Goal: Task Accomplishment & Management: Use online tool/utility

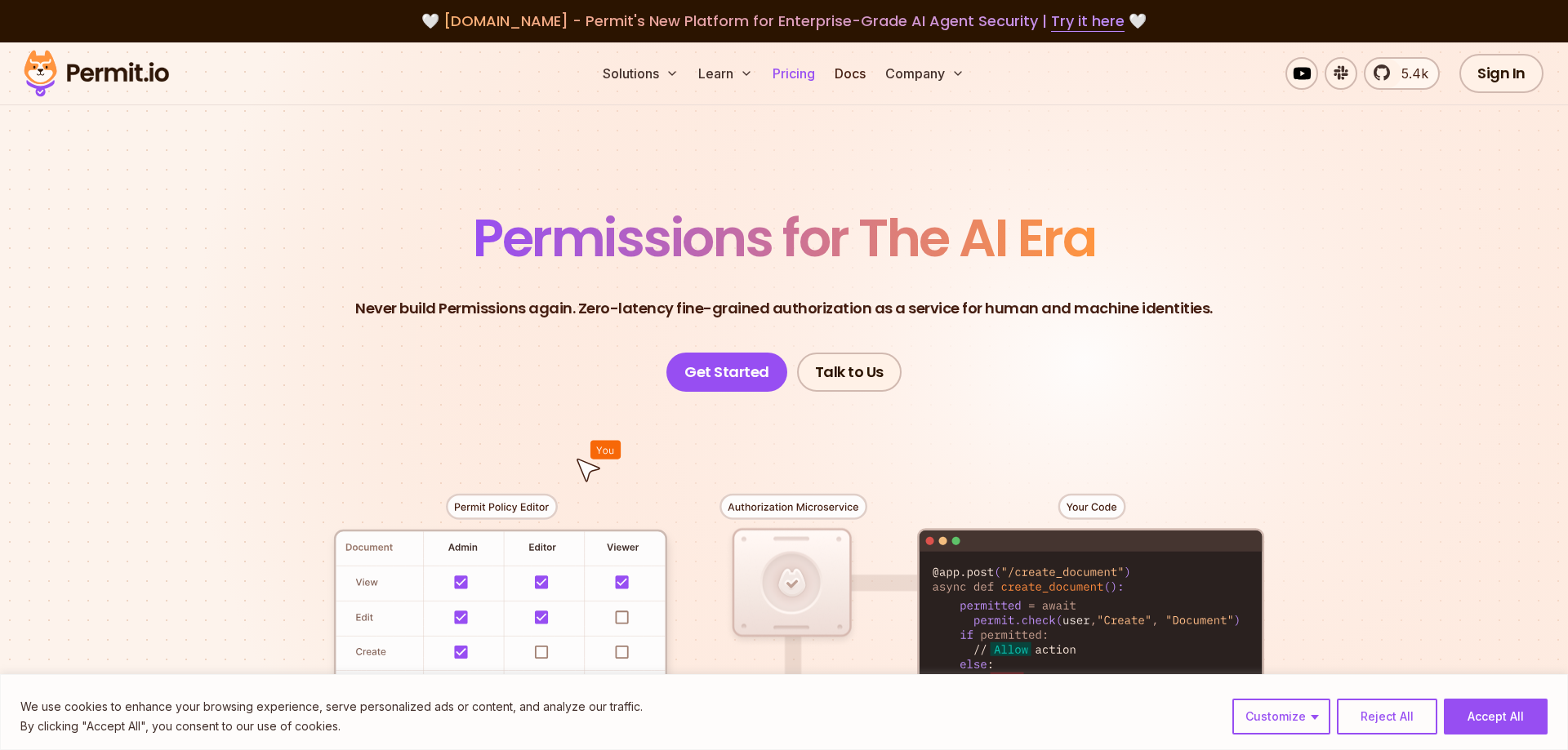
click at [806, 69] on link "Pricing" at bounding box center [793, 73] width 55 height 32
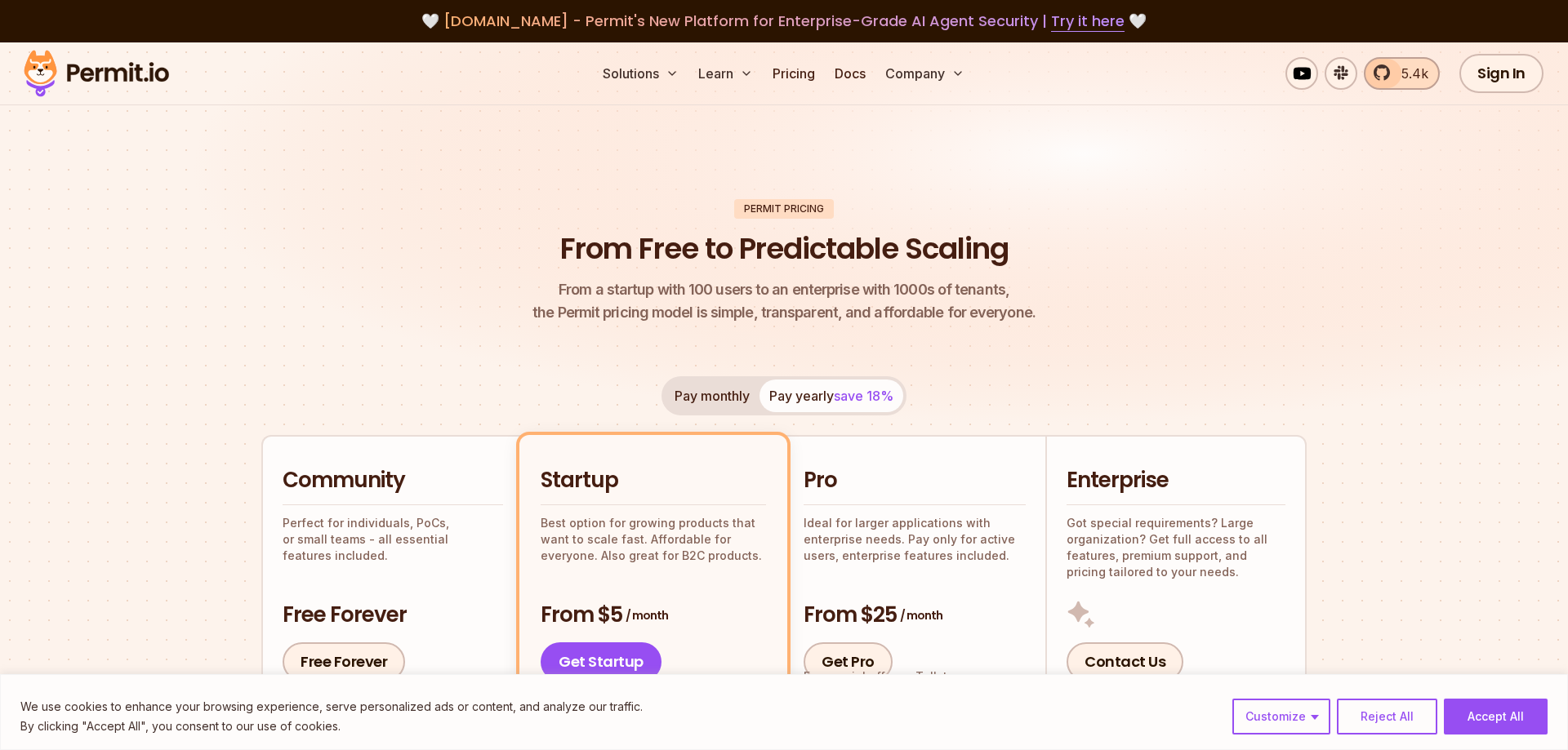
click at [1429, 73] on span "5.4k" at bounding box center [1409, 73] width 37 height 20
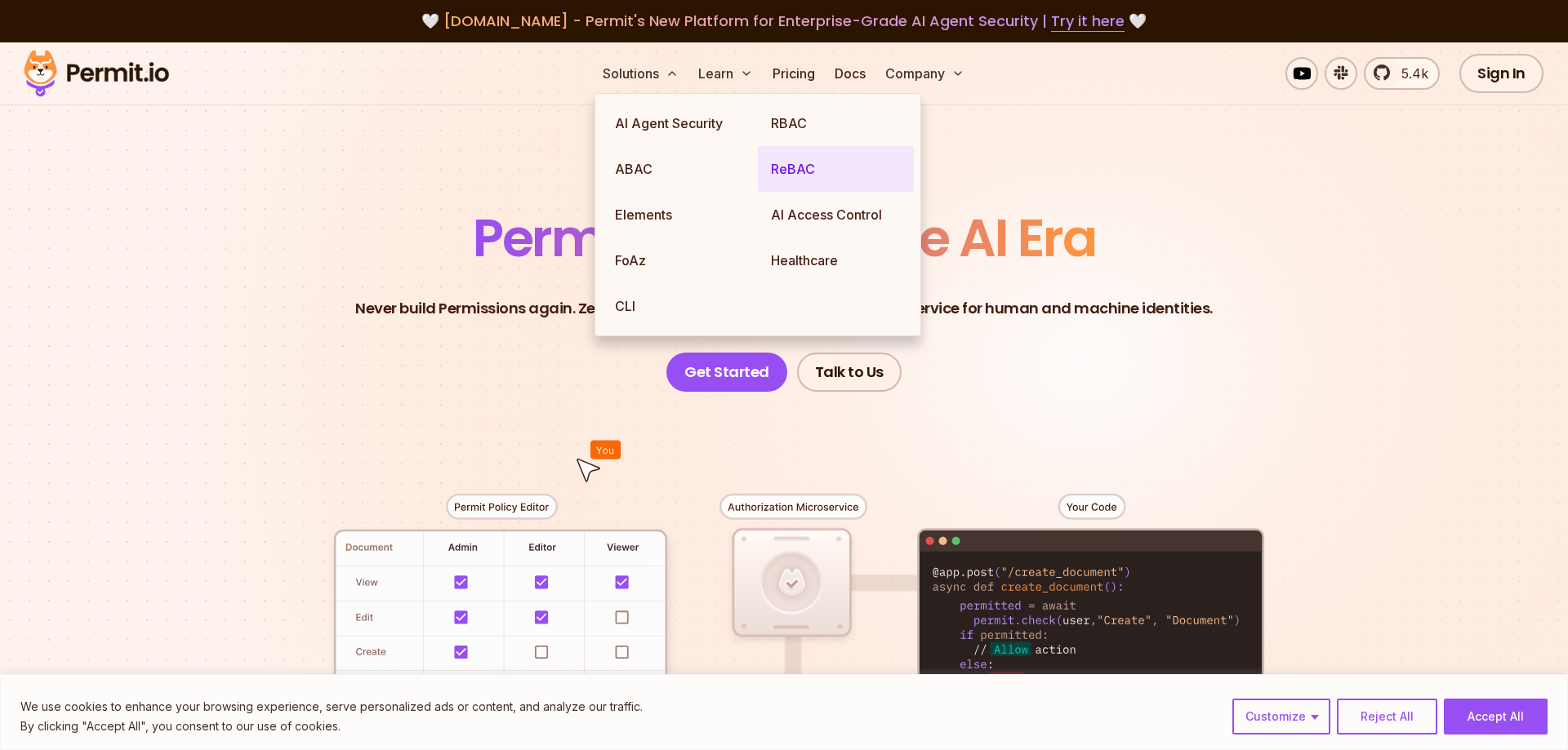
click at [810, 159] on link "ReBAC" at bounding box center [836, 169] width 156 height 46
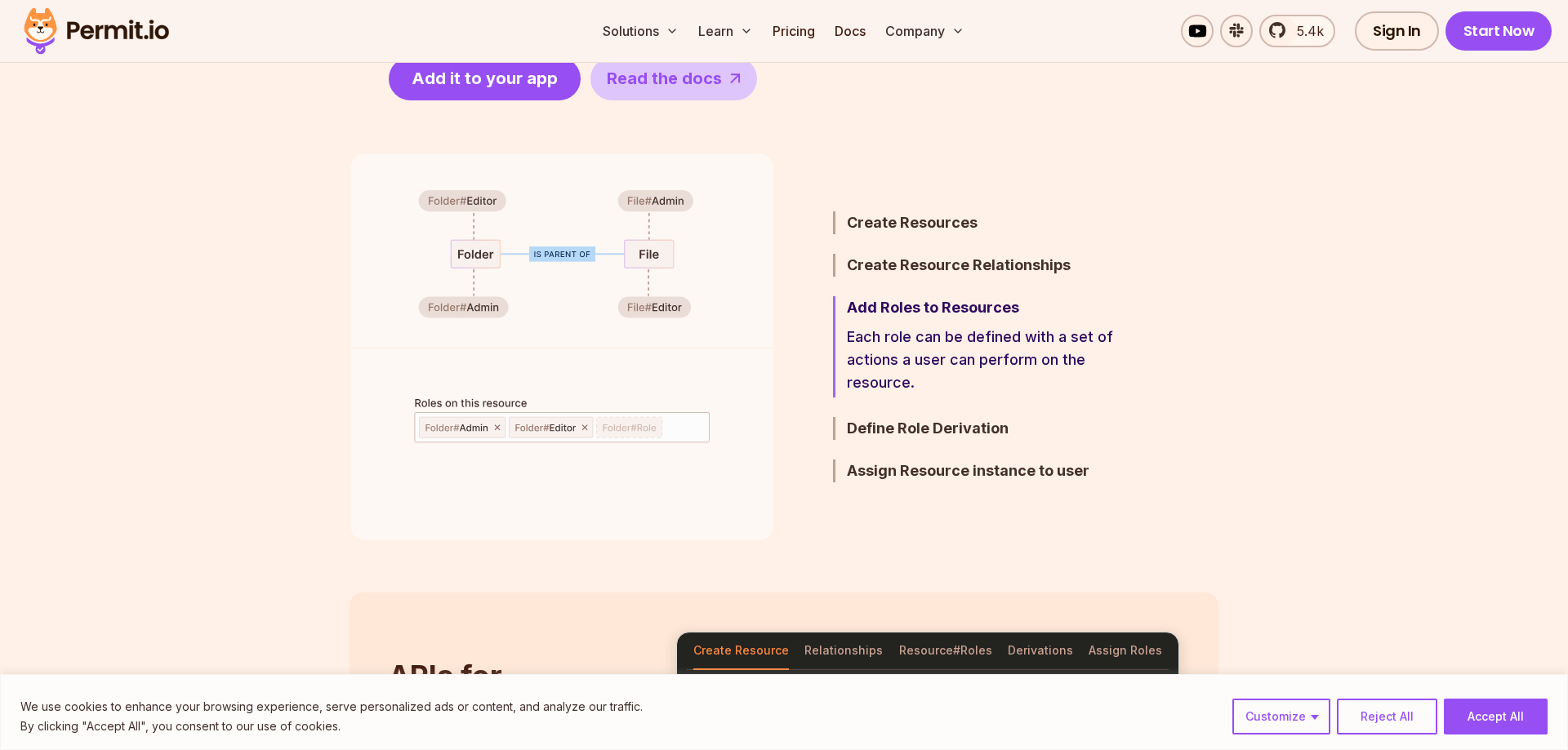
scroll to position [1249, 0]
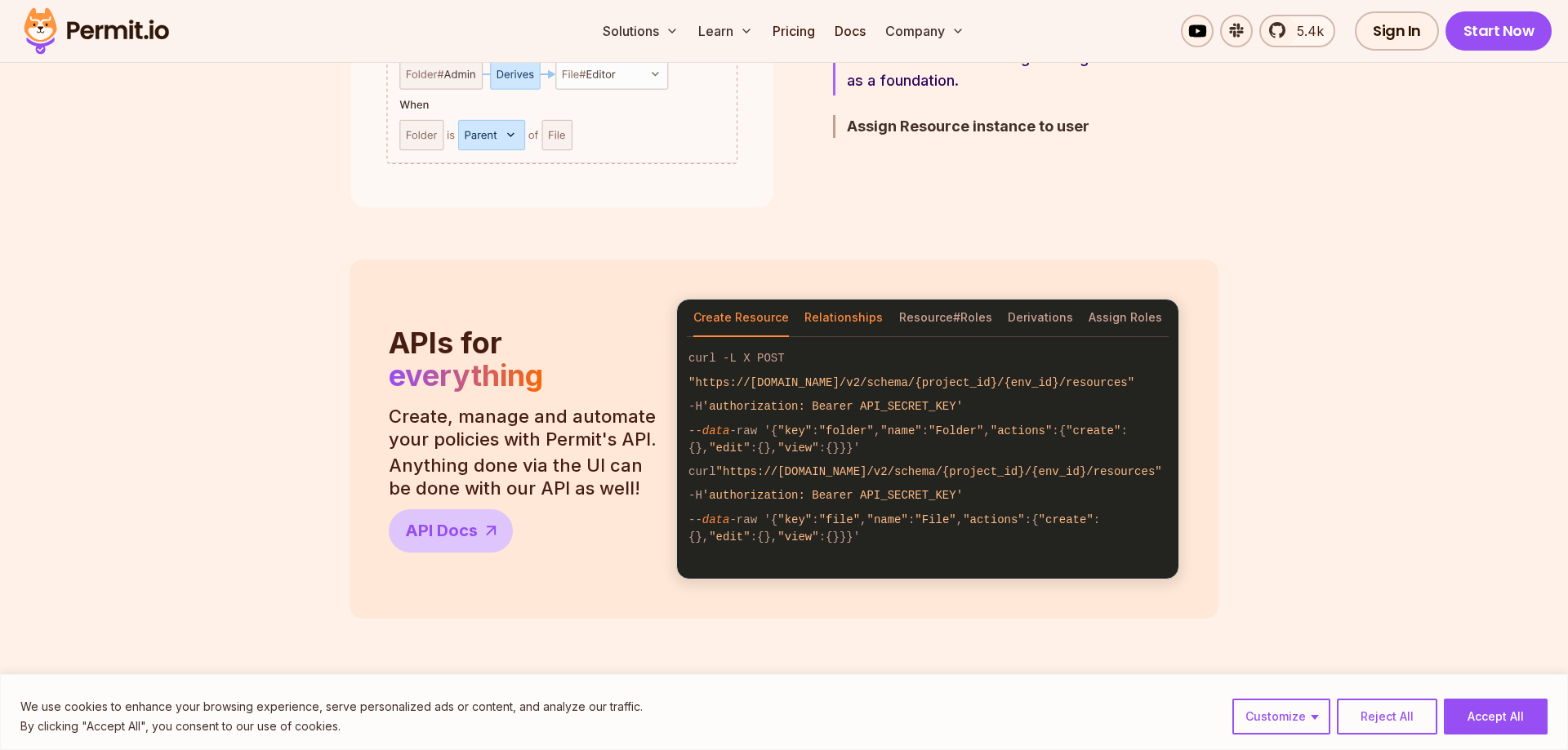
drag, startPoint x: 799, startPoint y: 322, endPoint x: 818, endPoint y: 326, distance: 19.4
click at [800, 322] on div "Create Resource Relationships Resource#Roles Derivations Assign Roles" at bounding box center [927, 318] width 502 height 37
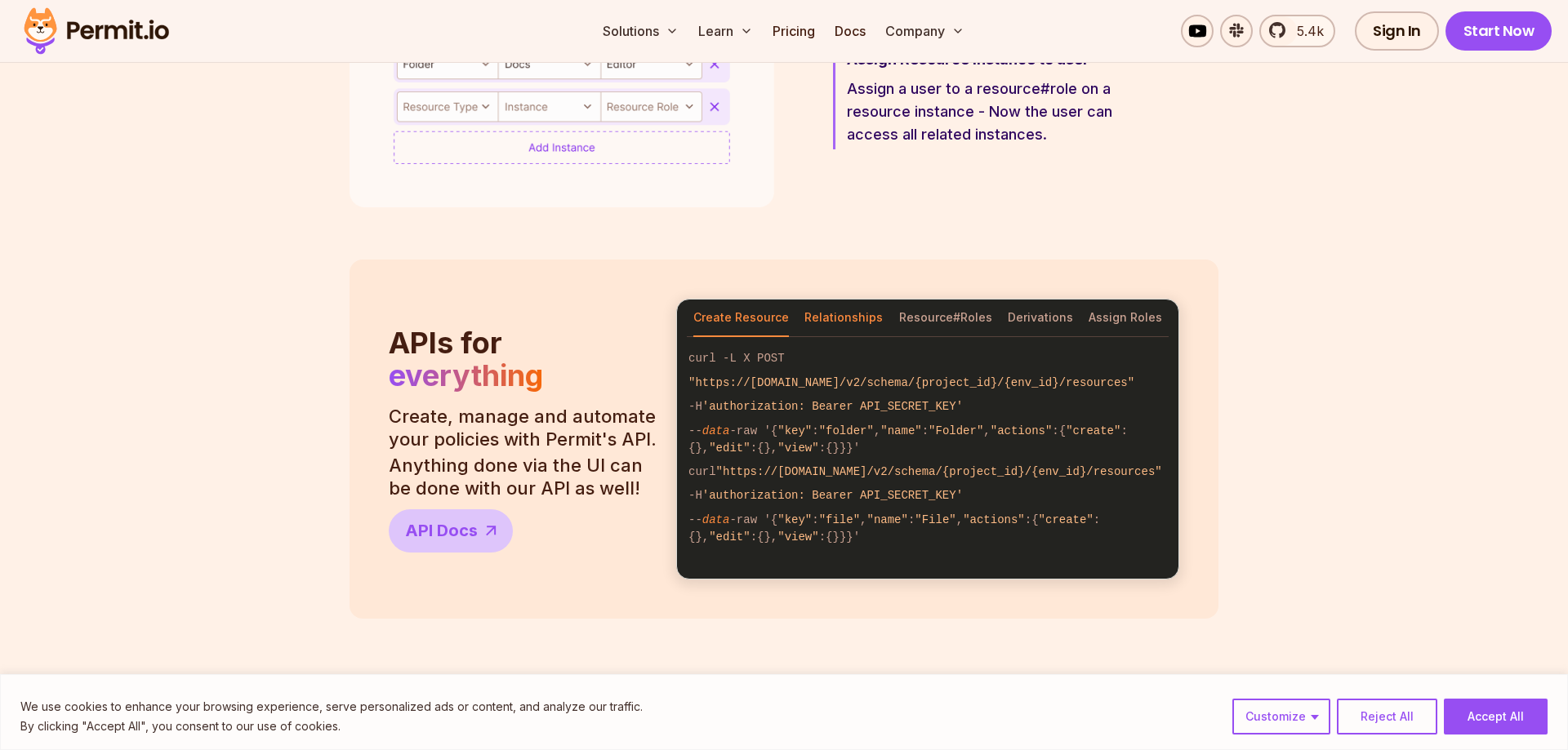
click at [856, 319] on button "Relationships" at bounding box center [844, 318] width 78 height 37
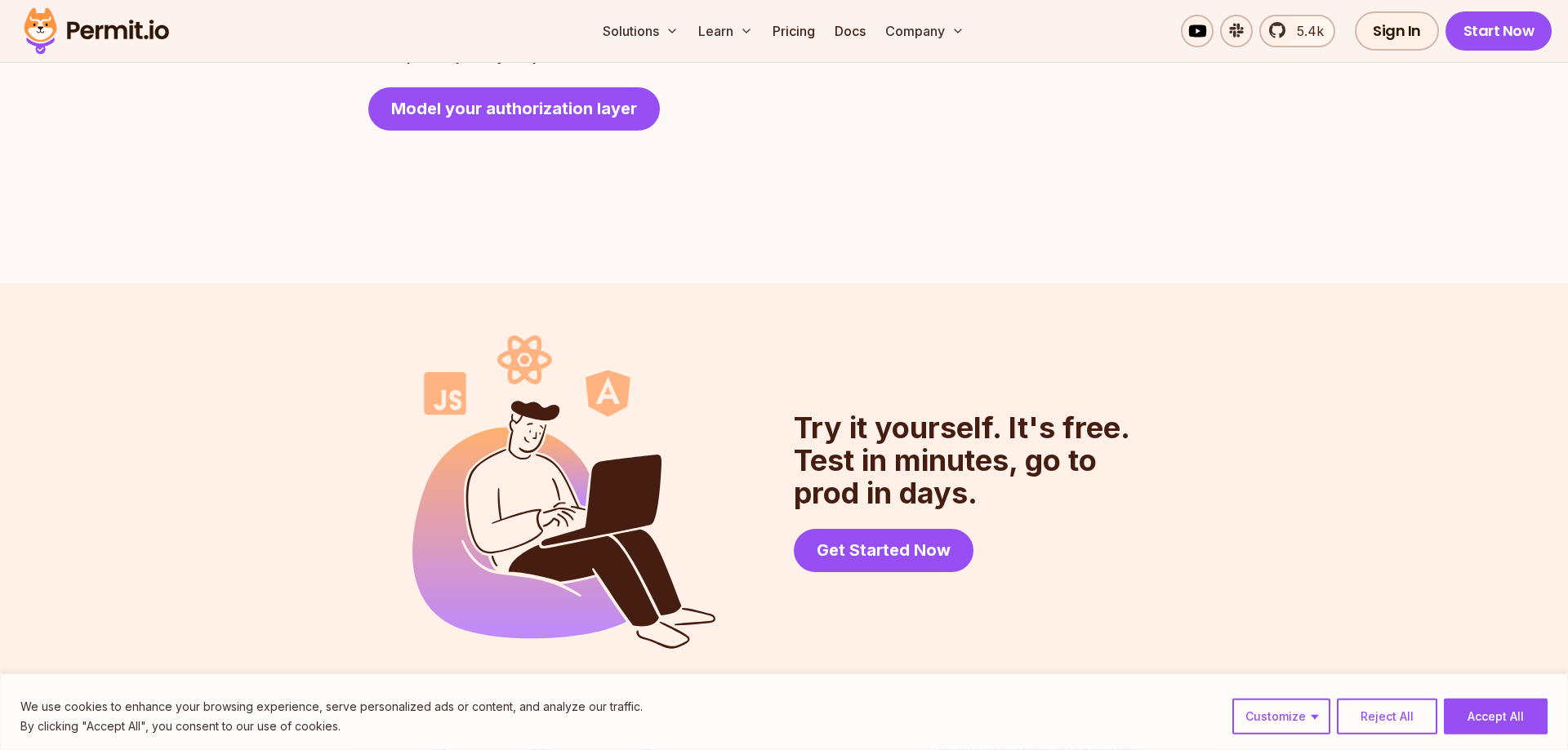
scroll to position [4162, 0]
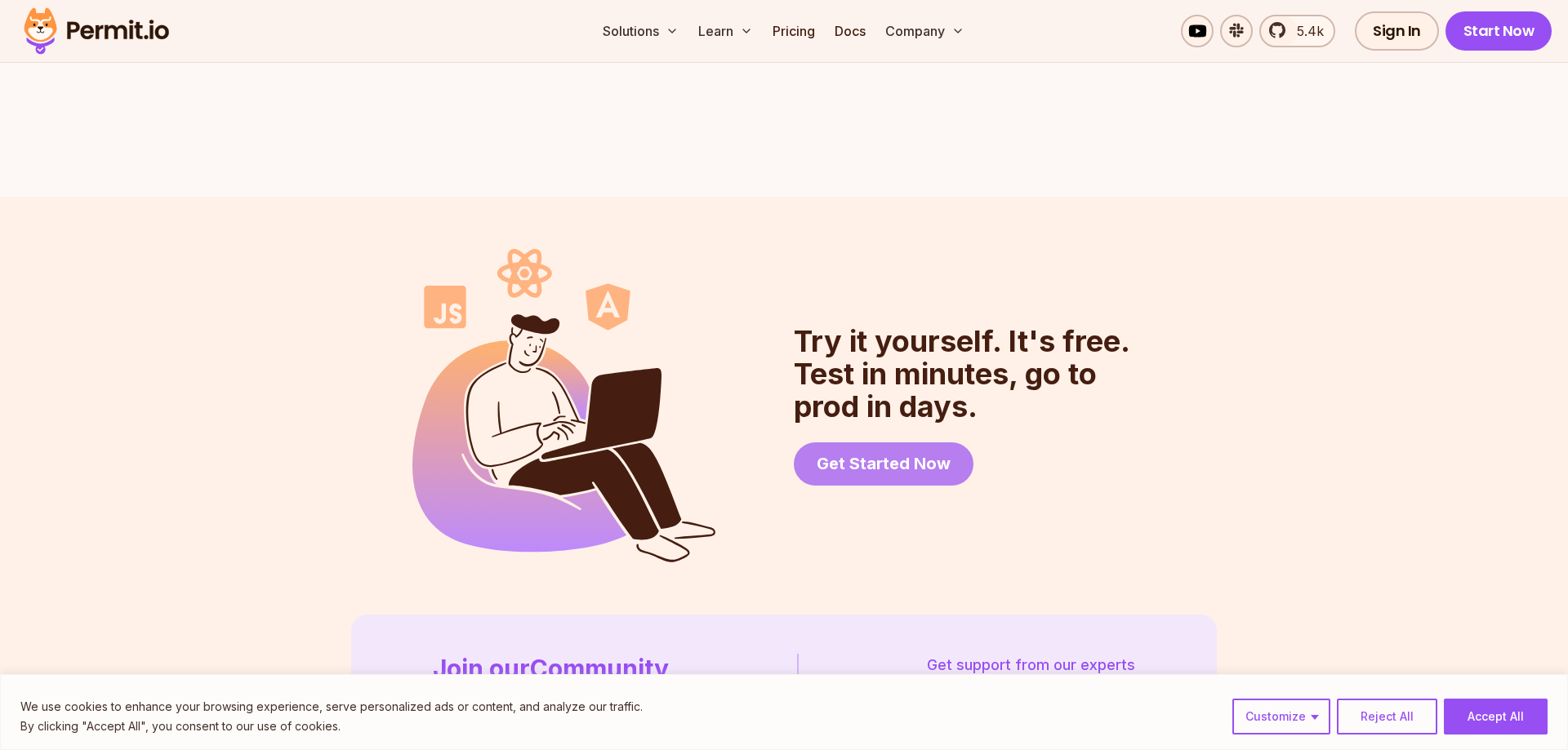
click at [870, 452] on span "Get Started Now" at bounding box center [884, 463] width 134 height 23
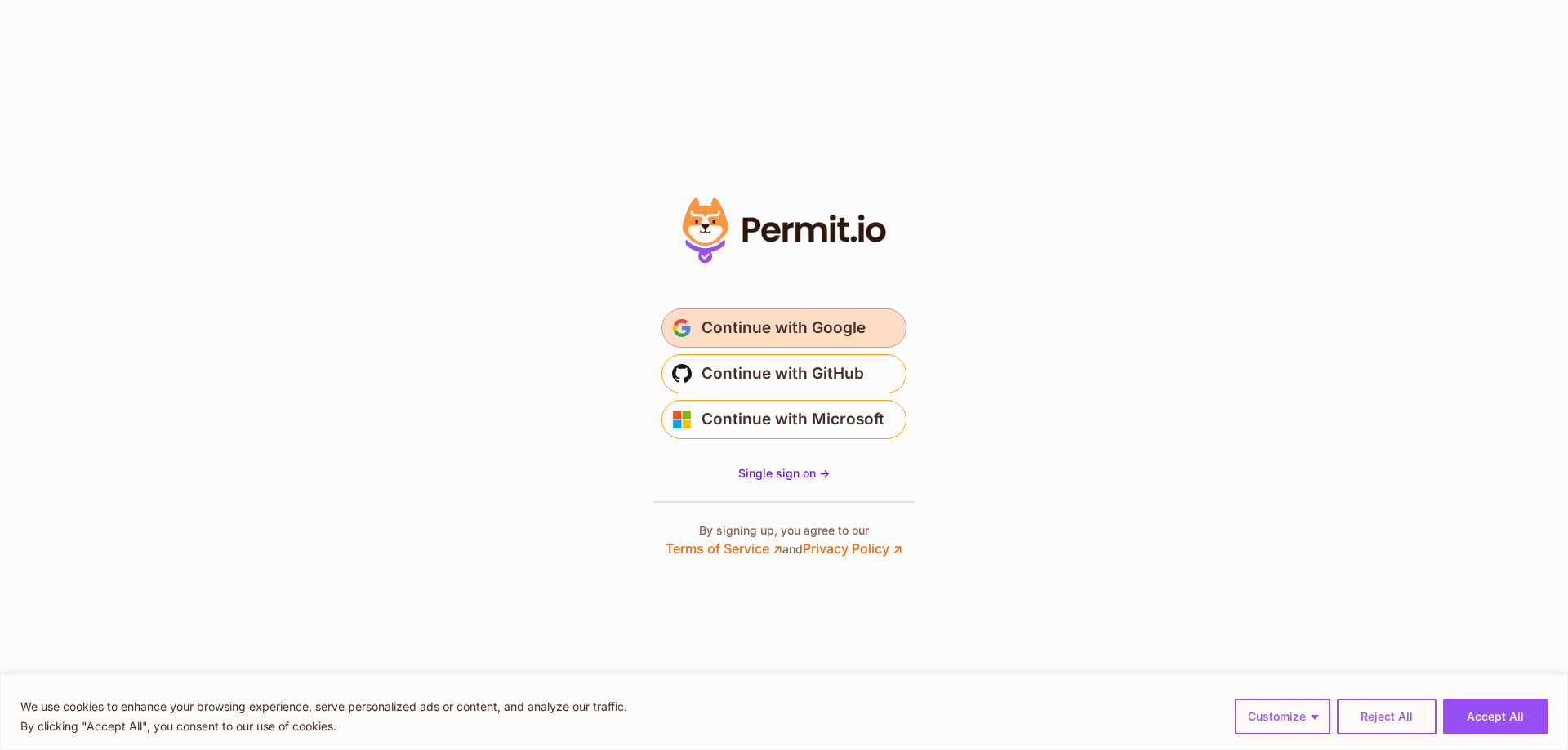
click at [863, 328] on button "Continue with Google" at bounding box center [784, 328] width 245 height 39
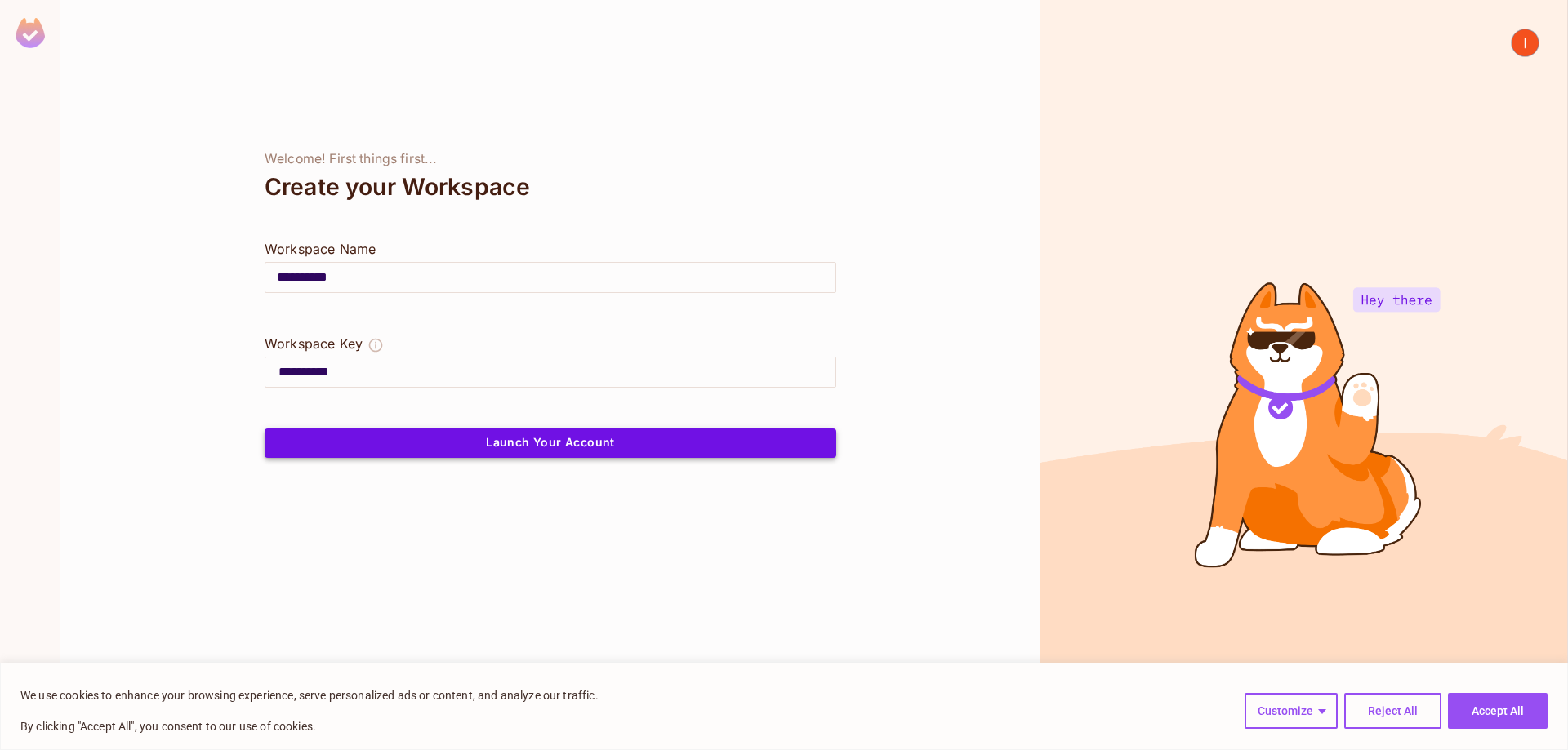
click at [541, 452] on button "Launch Your Account" at bounding box center [550, 443] width 571 height 30
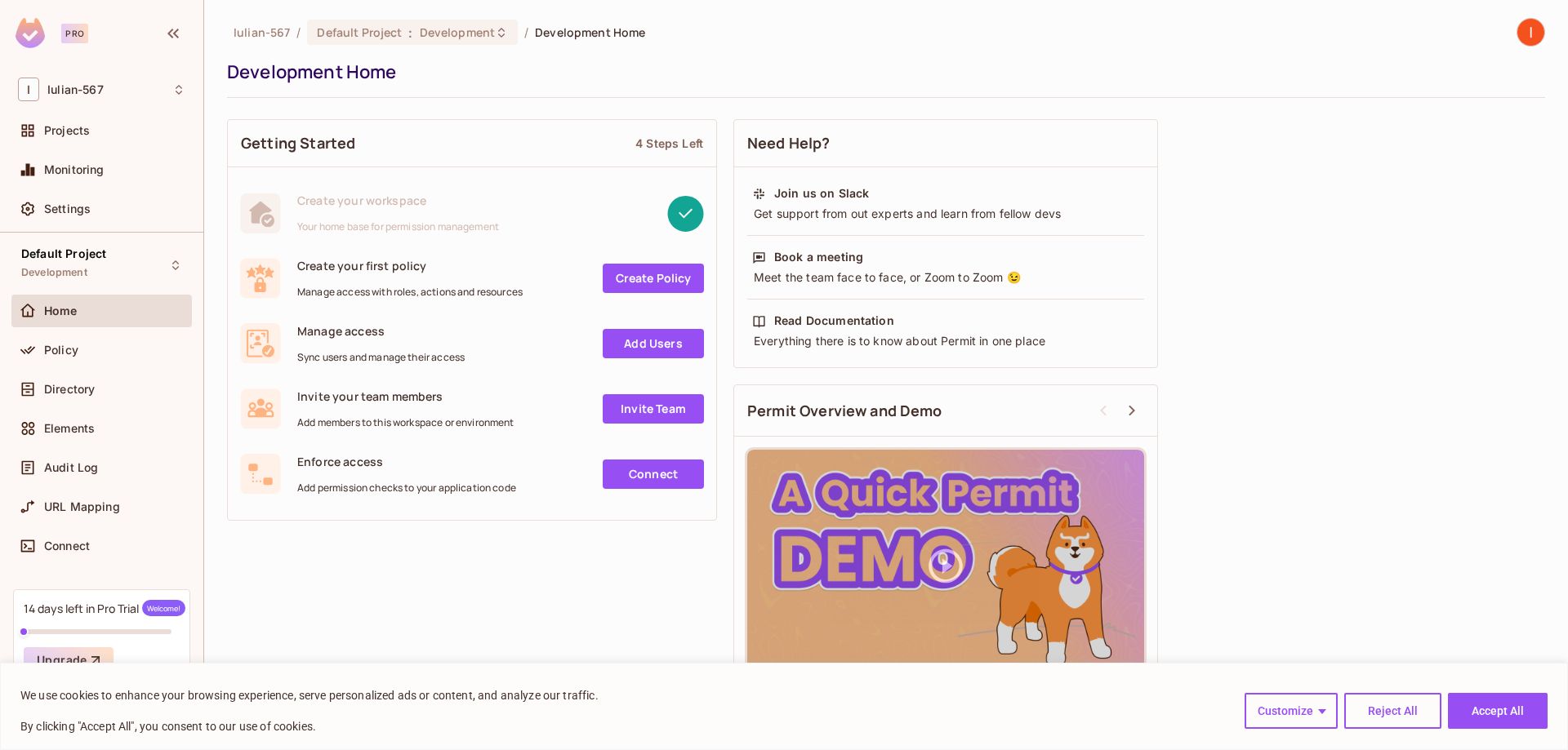
click at [1501, 711] on button "Accept All" at bounding box center [1498, 711] width 99 height 36
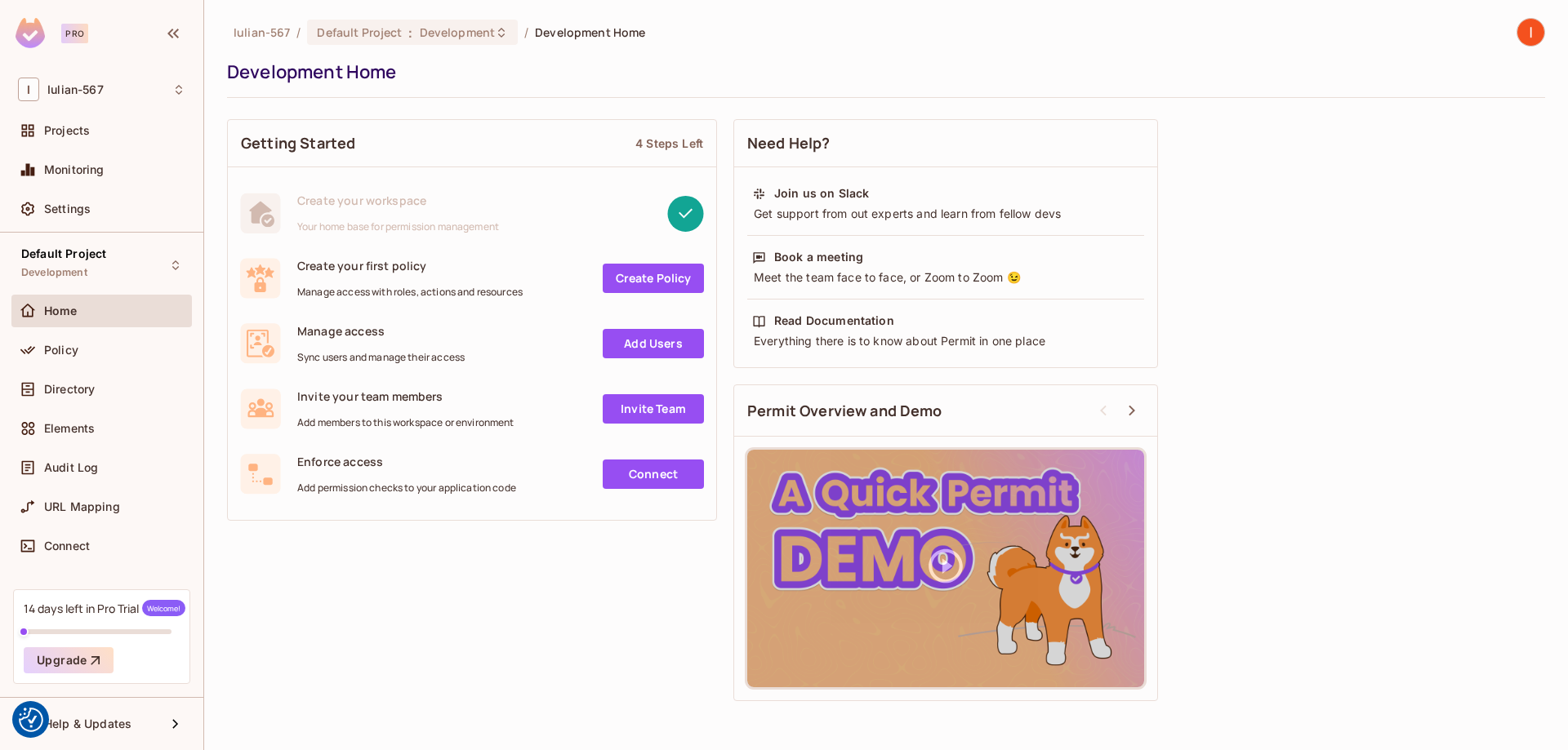
click at [616, 280] on link "Create Policy" at bounding box center [653, 278] width 101 height 30
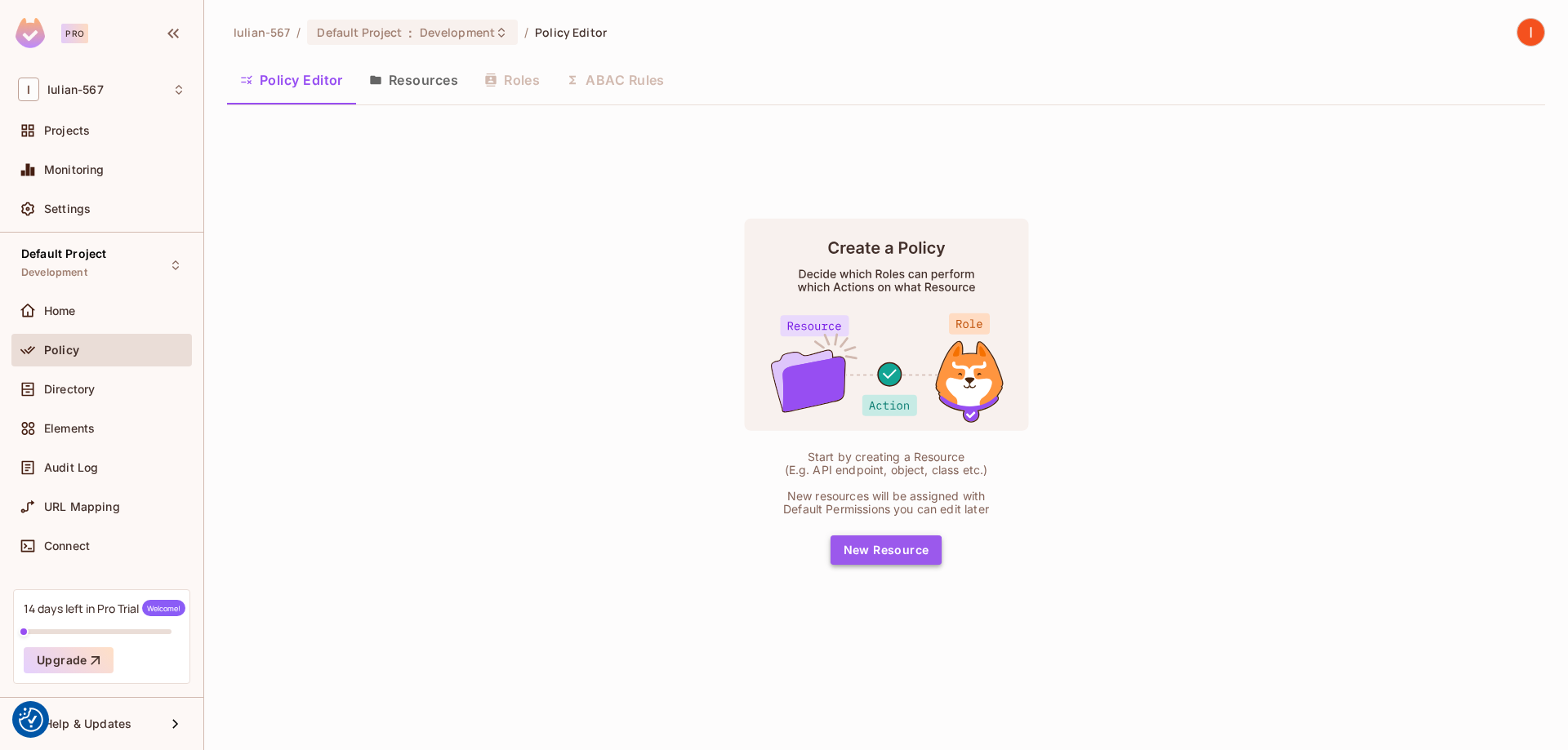
click at [868, 554] on button "New Resource" at bounding box center [886, 550] width 112 height 30
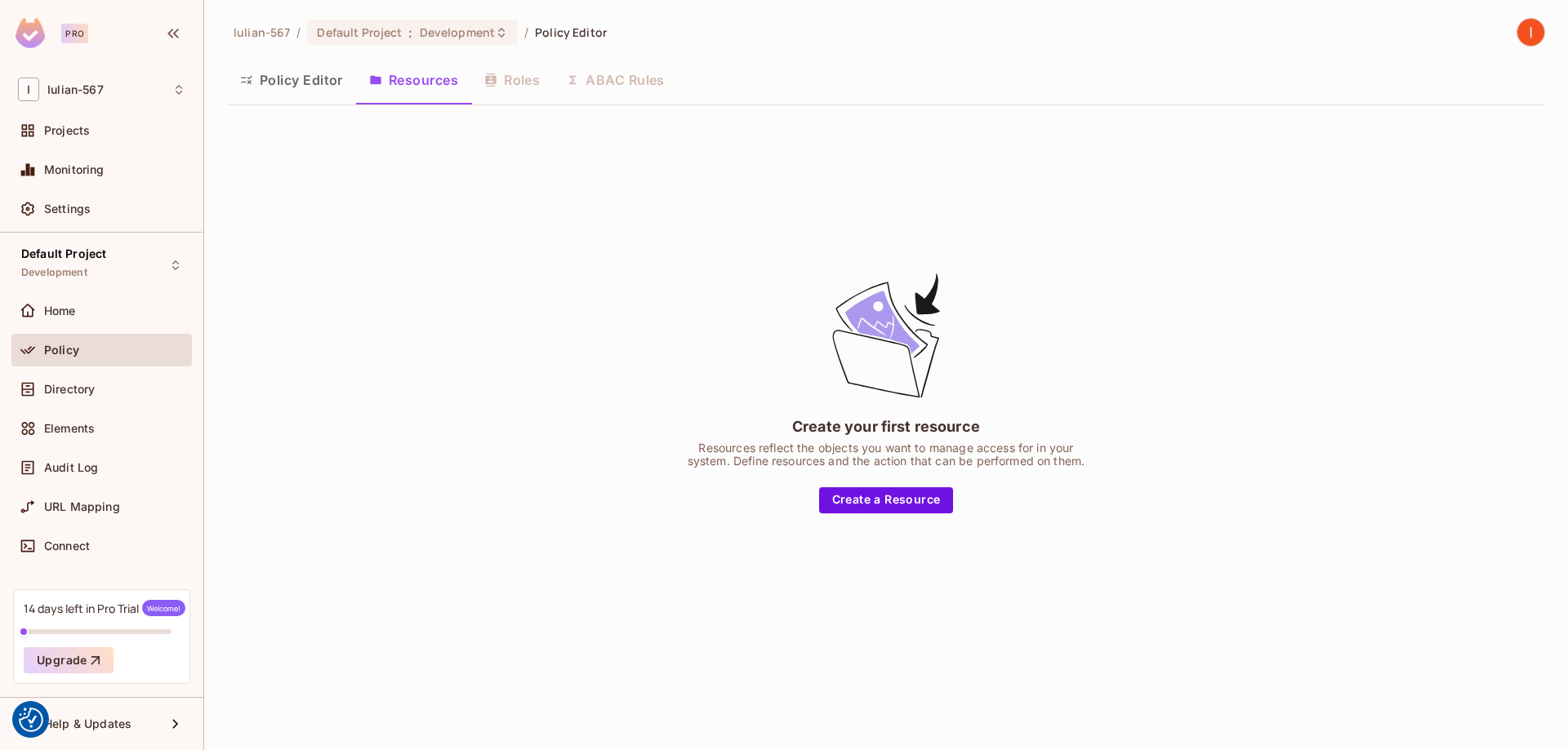
click at [873, 518] on div "Create your first resource Resources reflect the objects you want to manage acc…" at bounding box center [885, 391] width 1318 height 546
click at [868, 505] on button "Create a Resource" at bounding box center [886, 500] width 135 height 26
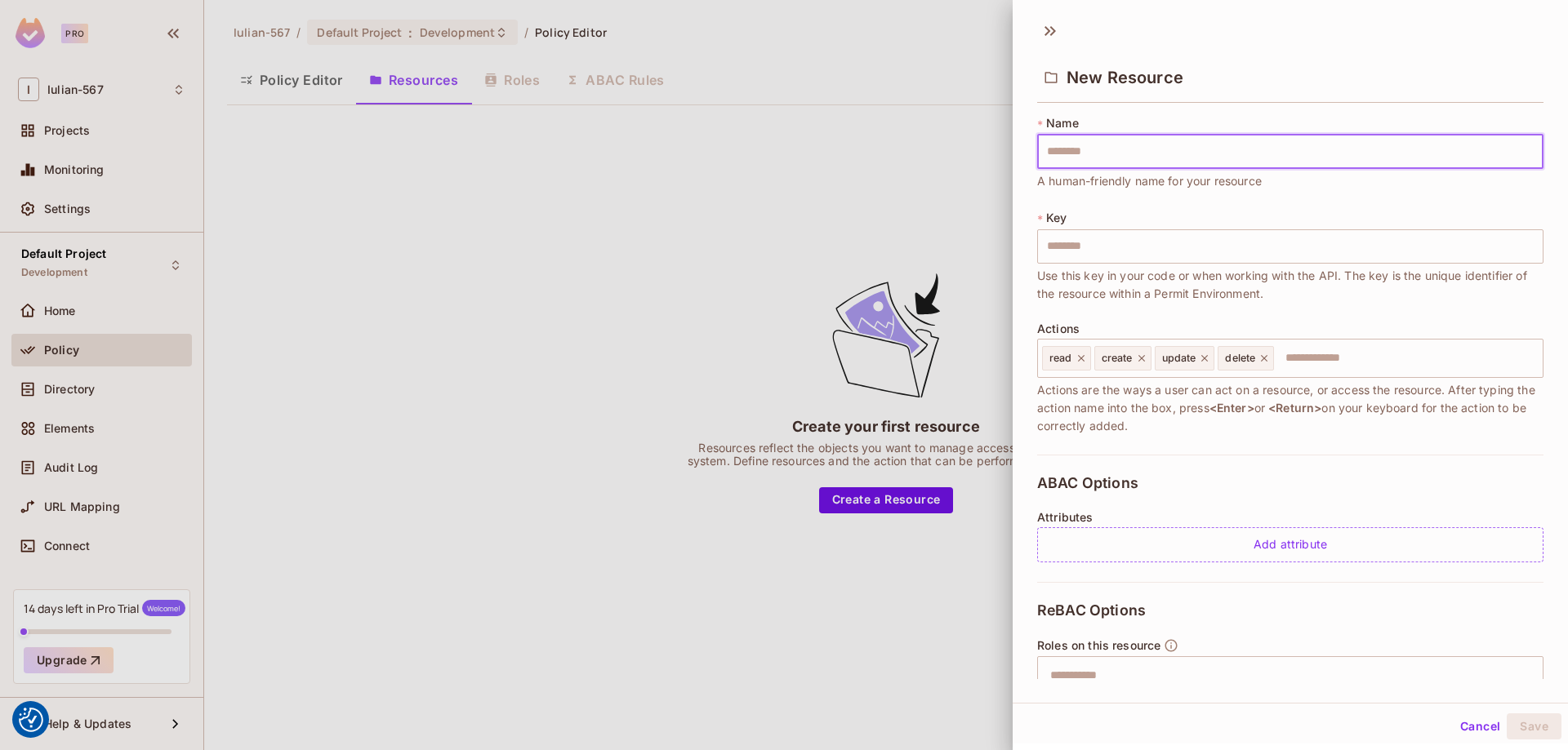
click at [1076, 156] on input "text" at bounding box center [1290, 152] width 506 height 34
type input "*"
type input "**"
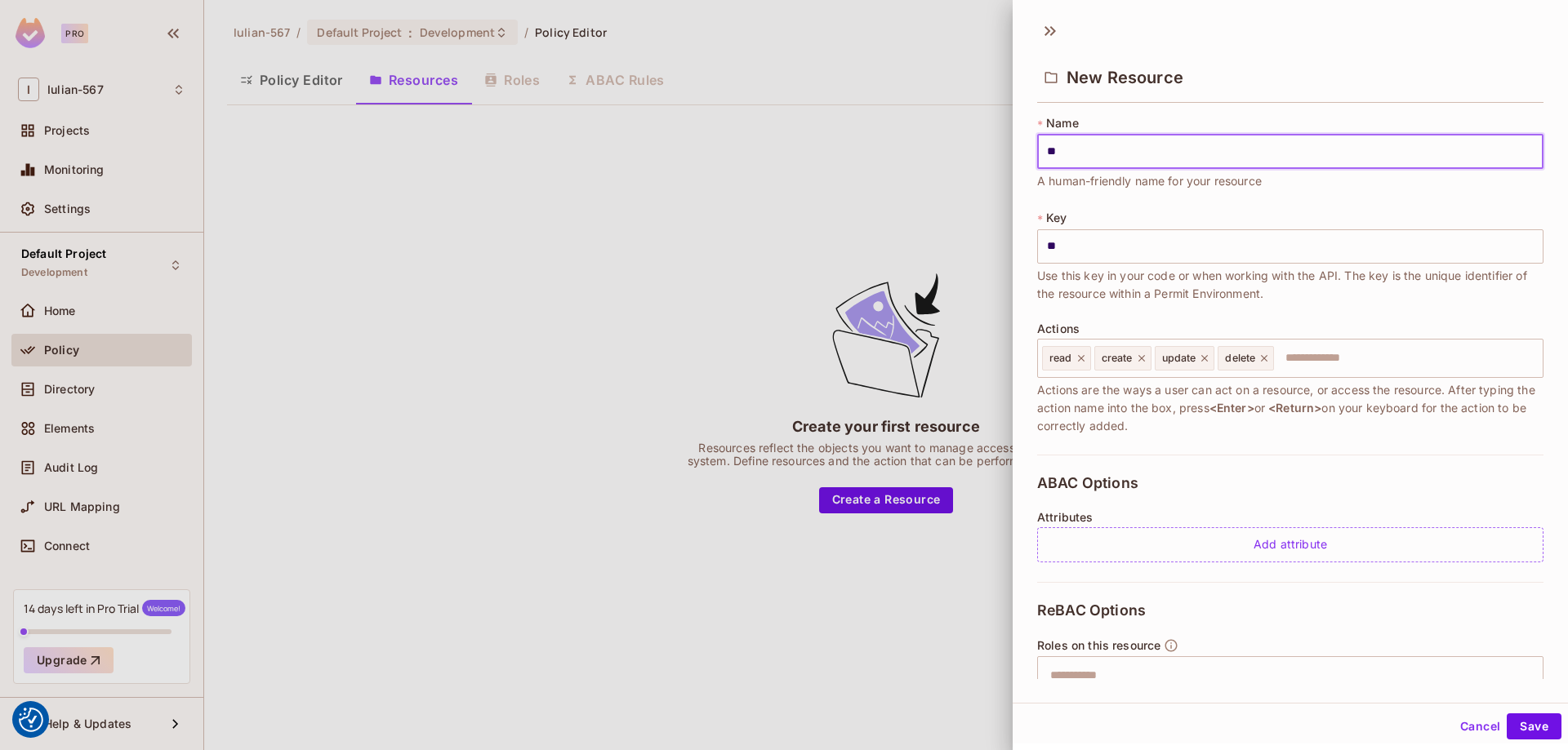
type input "***"
type input "****"
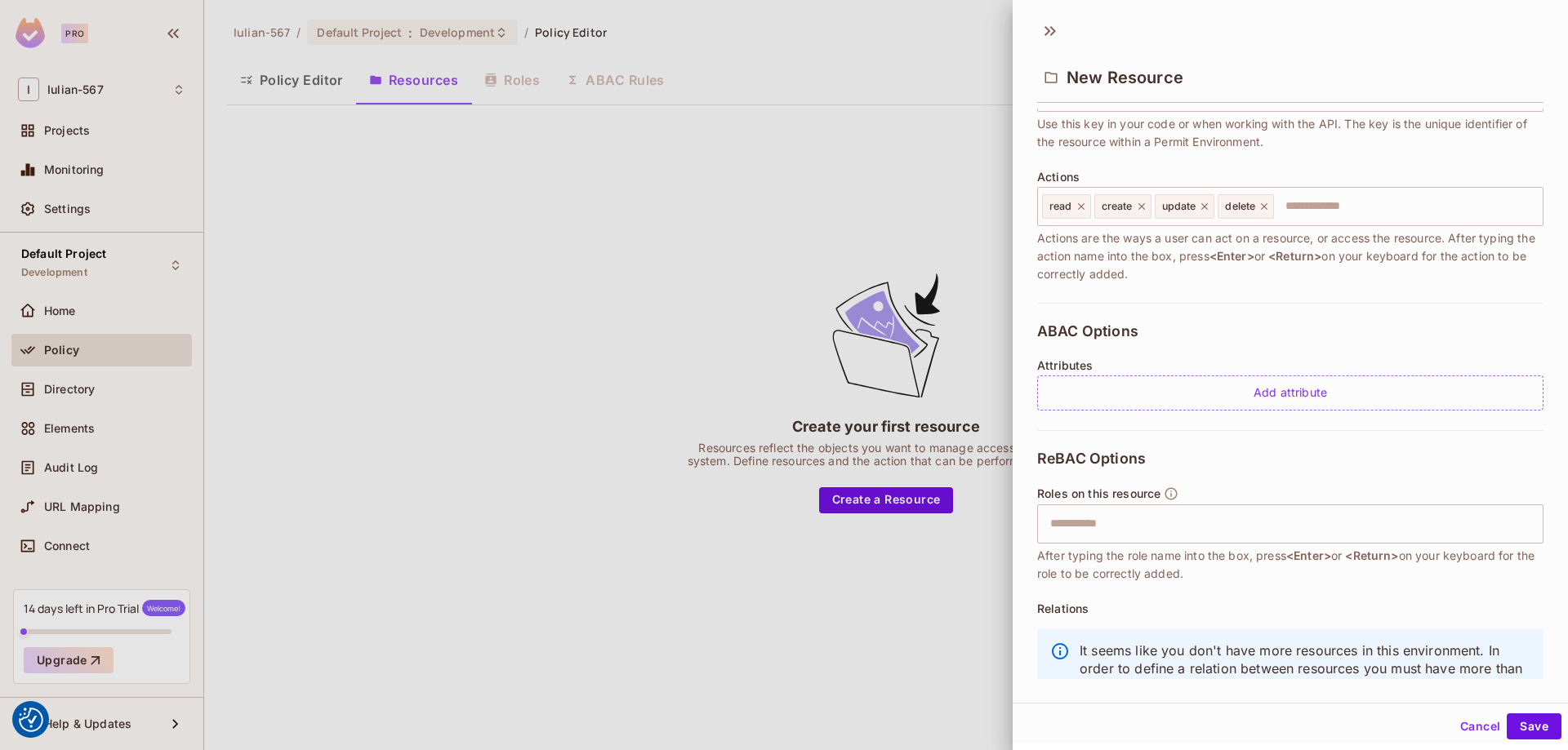
scroll to position [210, 0]
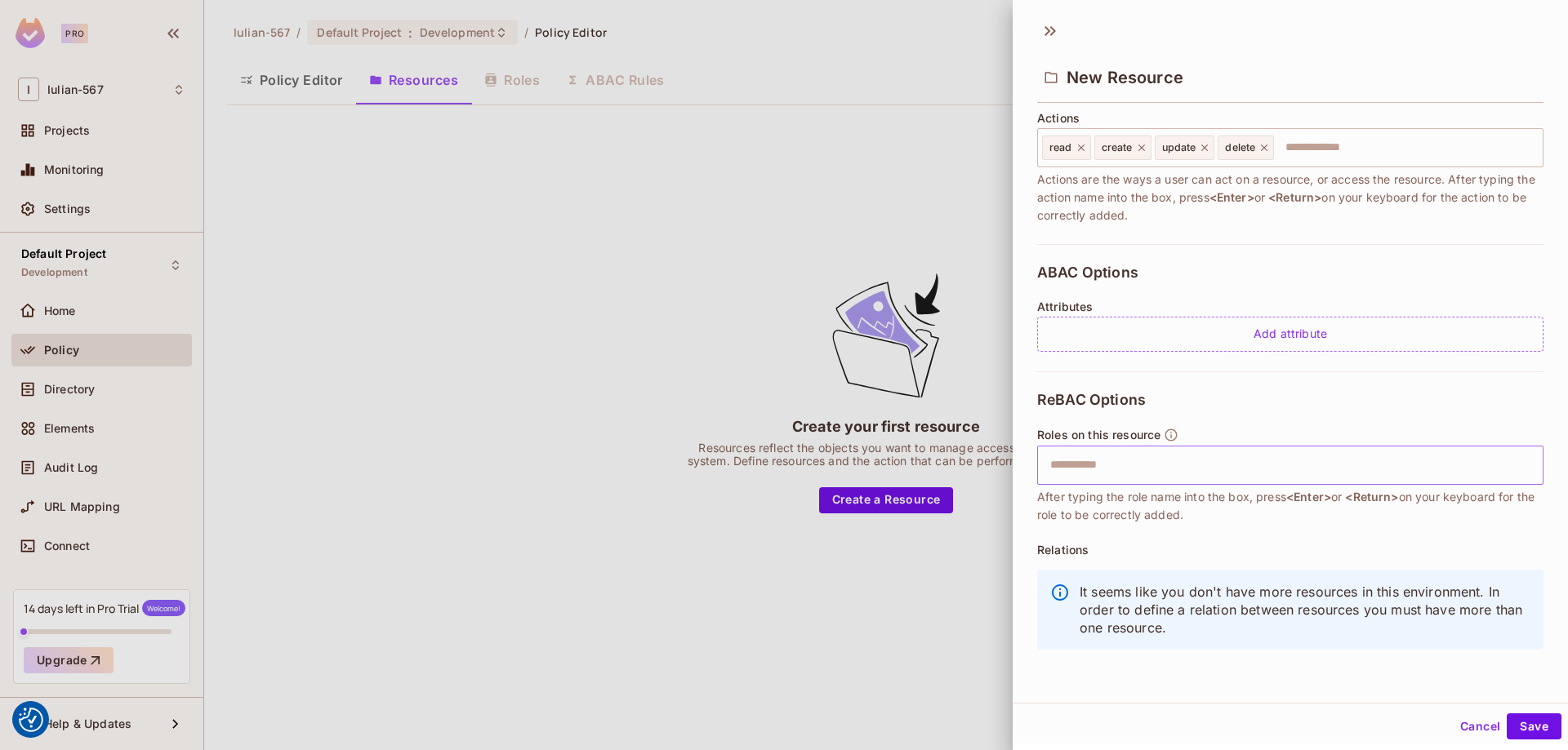
type input "****"
click at [1150, 461] on input "text" at bounding box center [1289, 465] width 496 height 32
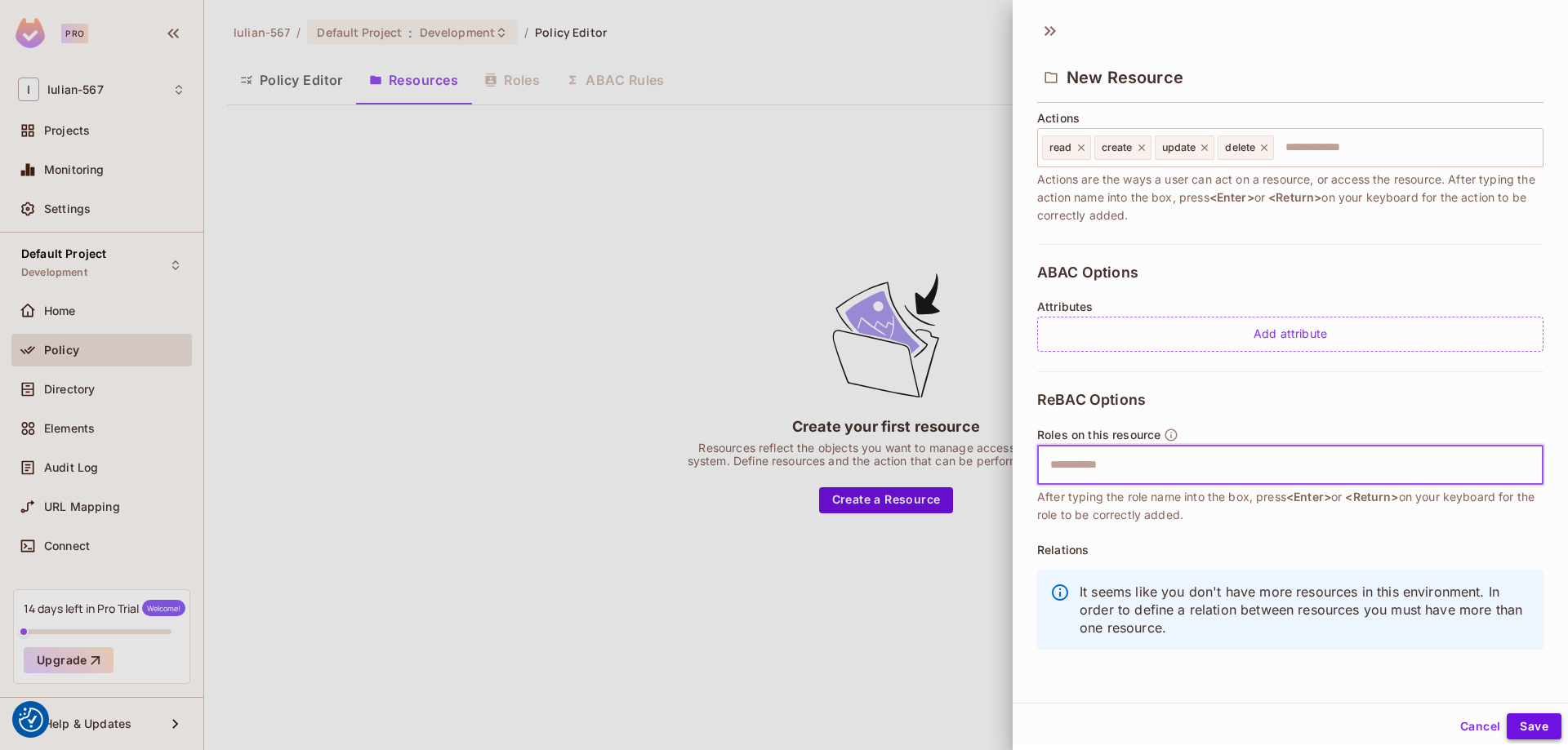
click at [1548, 724] on button "Save" at bounding box center [1534, 726] width 54 height 26
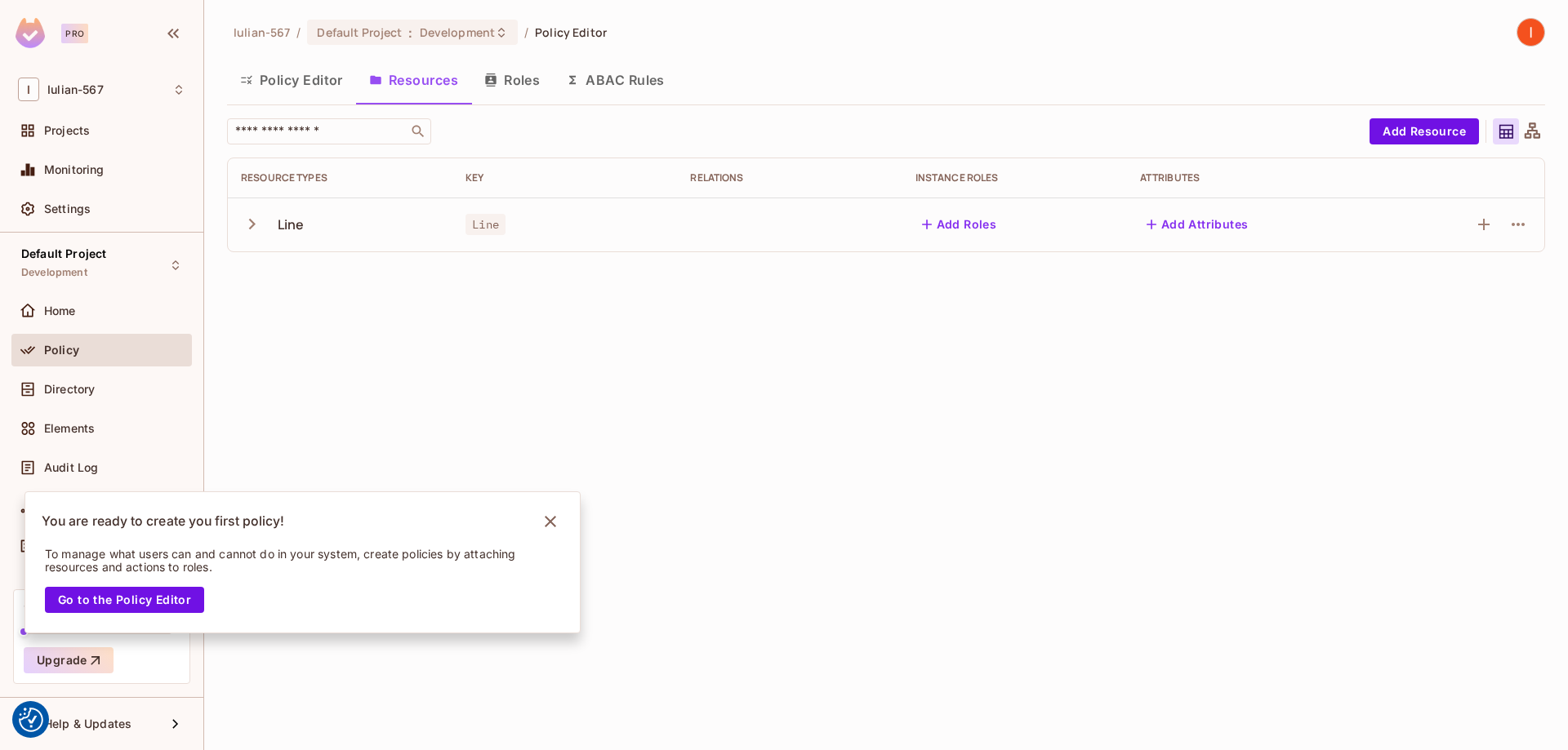
click at [641, 77] on button "ABAC Rules" at bounding box center [615, 80] width 125 height 41
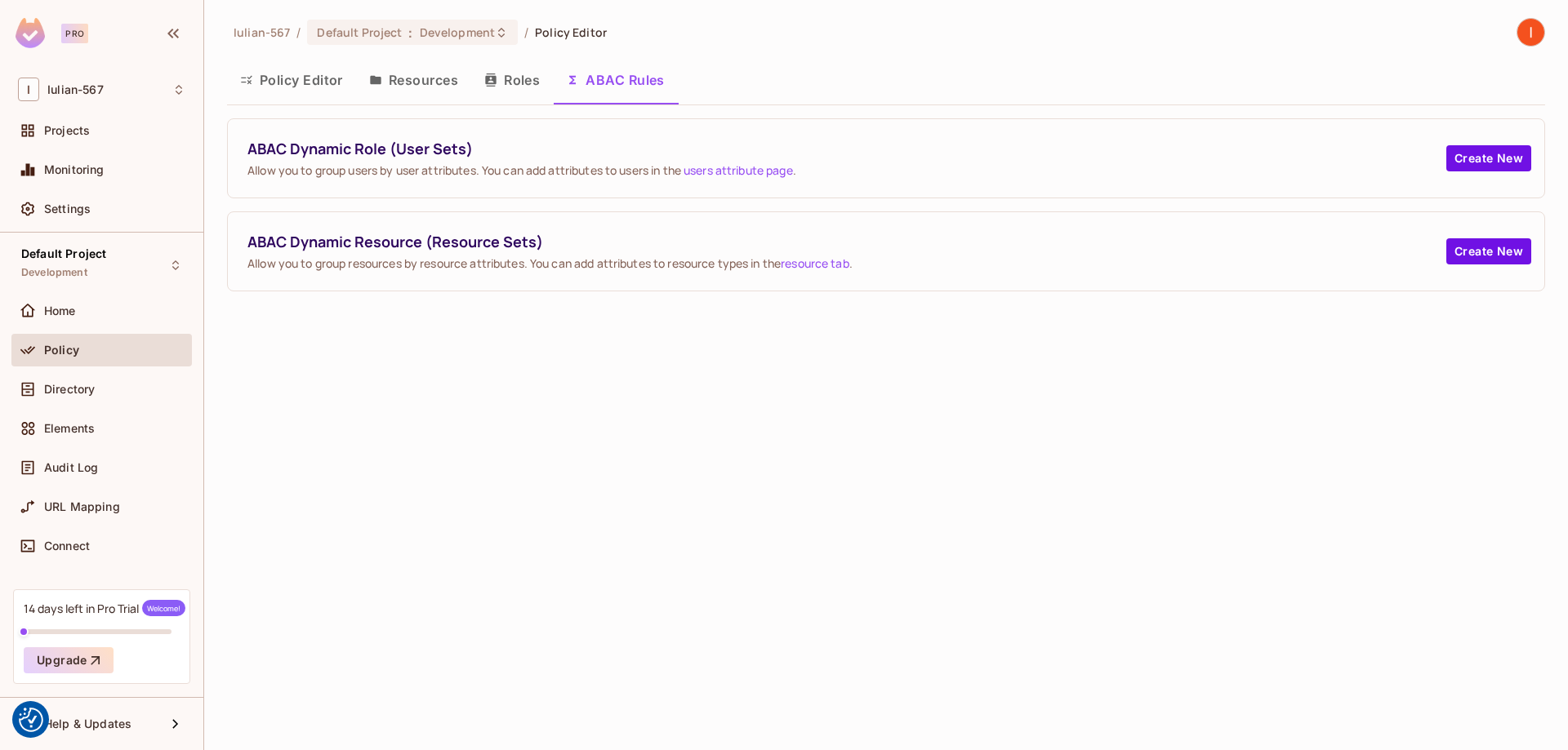
click at [519, 75] on button "Roles" at bounding box center [512, 80] width 81 height 41
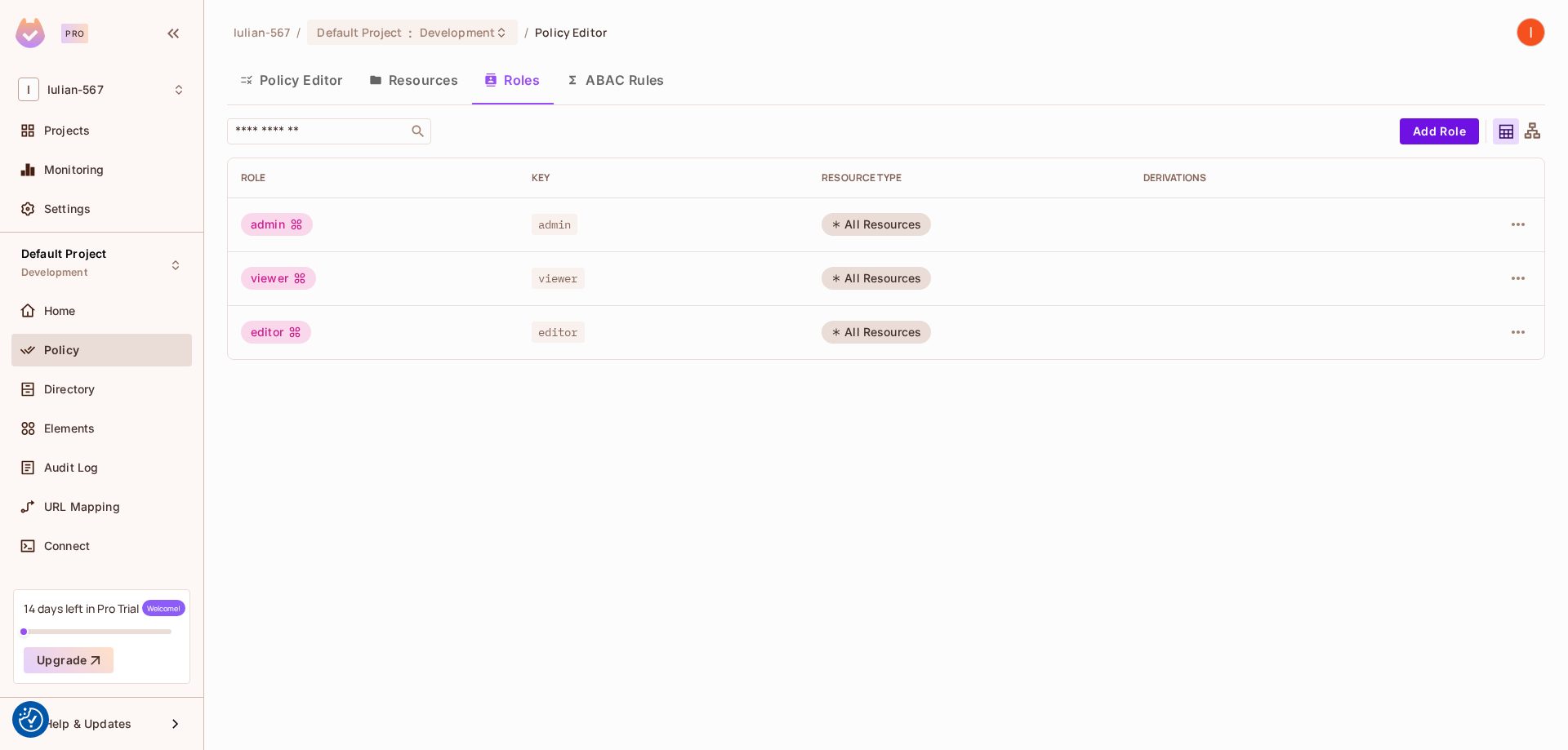
click at [396, 71] on button "Resources" at bounding box center [413, 80] width 115 height 41
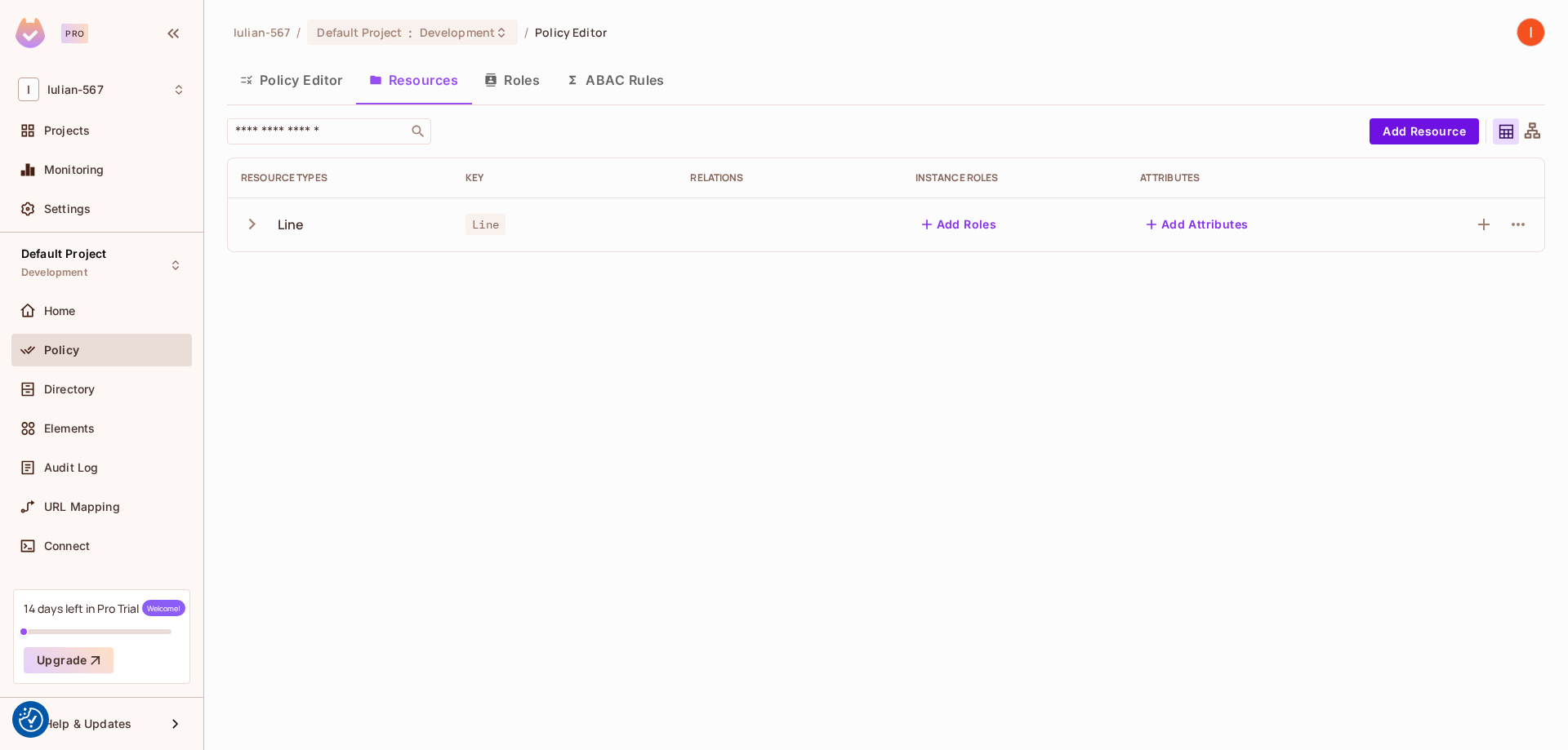
click at [329, 227] on div "Line" at bounding box center [340, 224] width 199 height 34
click at [258, 228] on icon "button" at bounding box center [252, 224] width 22 height 22
click at [308, 294] on td "read" at bounding box center [340, 277] width 225 height 53
click at [1537, 126] on icon at bounding box center [1532, 132] width 20 height 20
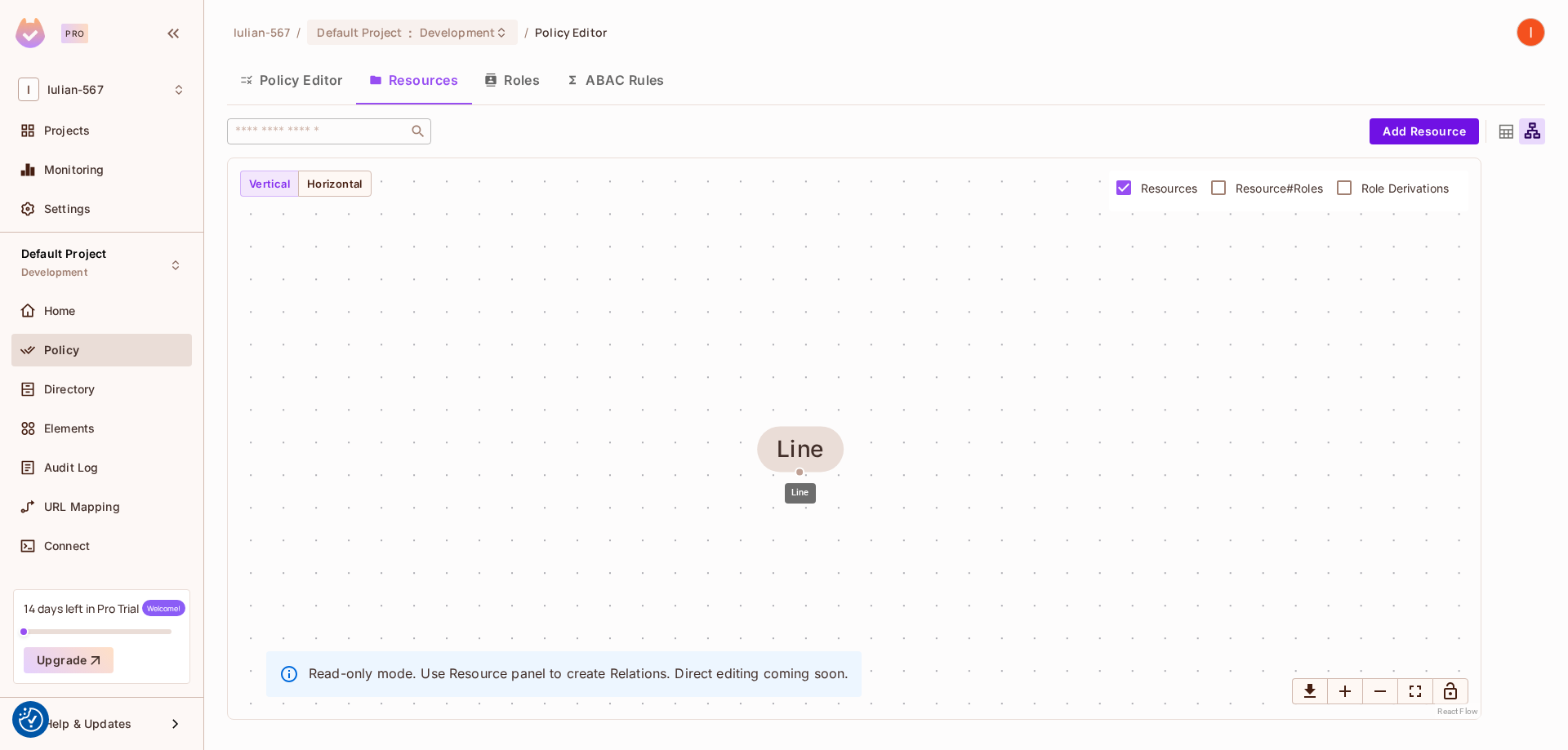
click at [832, 469] on span "Line" at bounding box center [800, 449] width 86 height 46
click at [1020, 358] on div "Line" at bounding box center [854, 439] width 1253 height 561
click at [355, 183] on button "Horizontal" at bounding box center [334, 183] width 74 height 26
click at [301, 185] on button "Horizontal" at bounding box center [334, 183] width 74 height 26
click at [295, 184] on button "Vertical" at bounding box center [269, 183] width 59 height 26
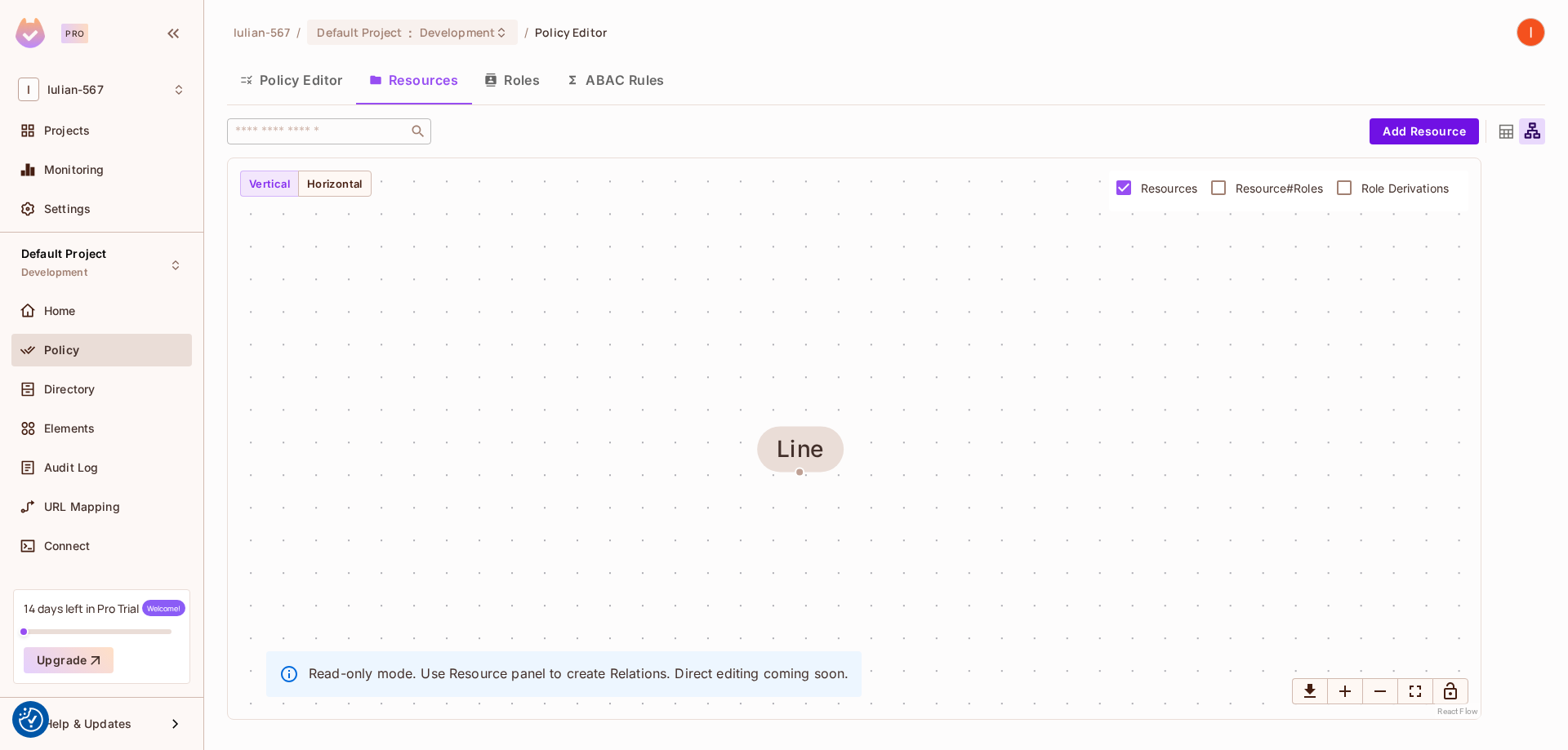
click at [324, 95] on button "Policy Editor" at bounding box center [291, 80] width 129 height 41
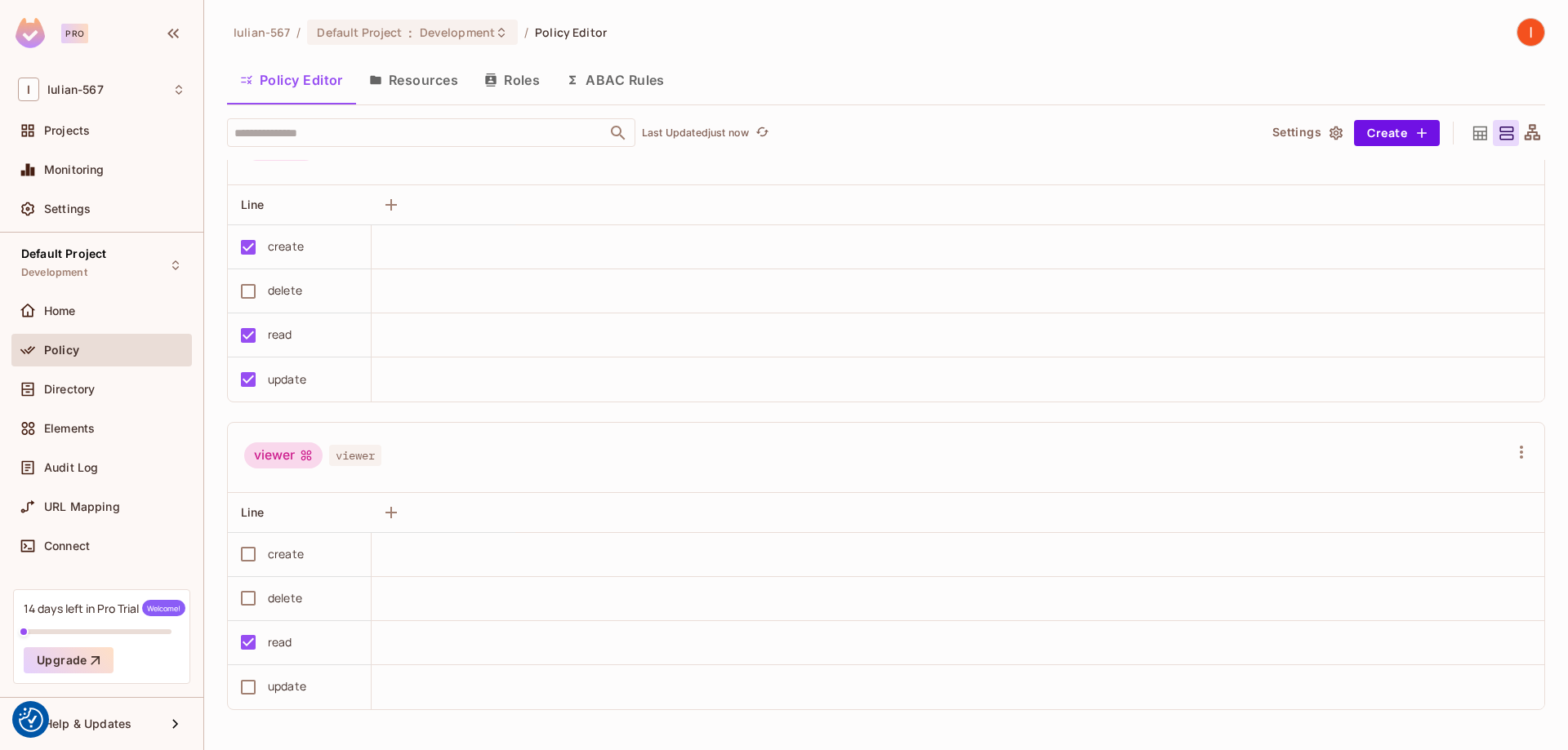
scroll to position [1, 0]
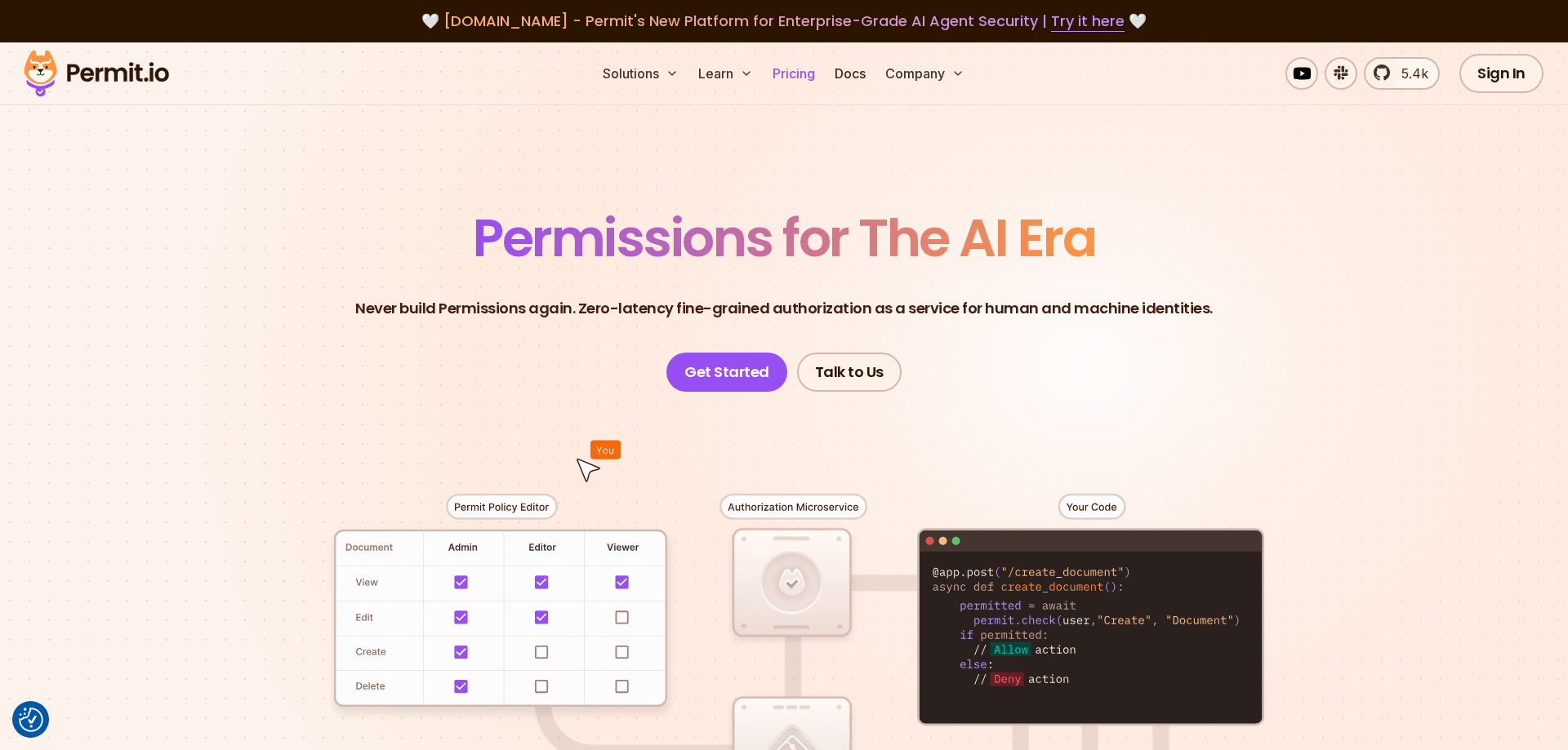
click at [792, 72] on link "Pricing" at bounding box center [793, 73] width 55 height 32
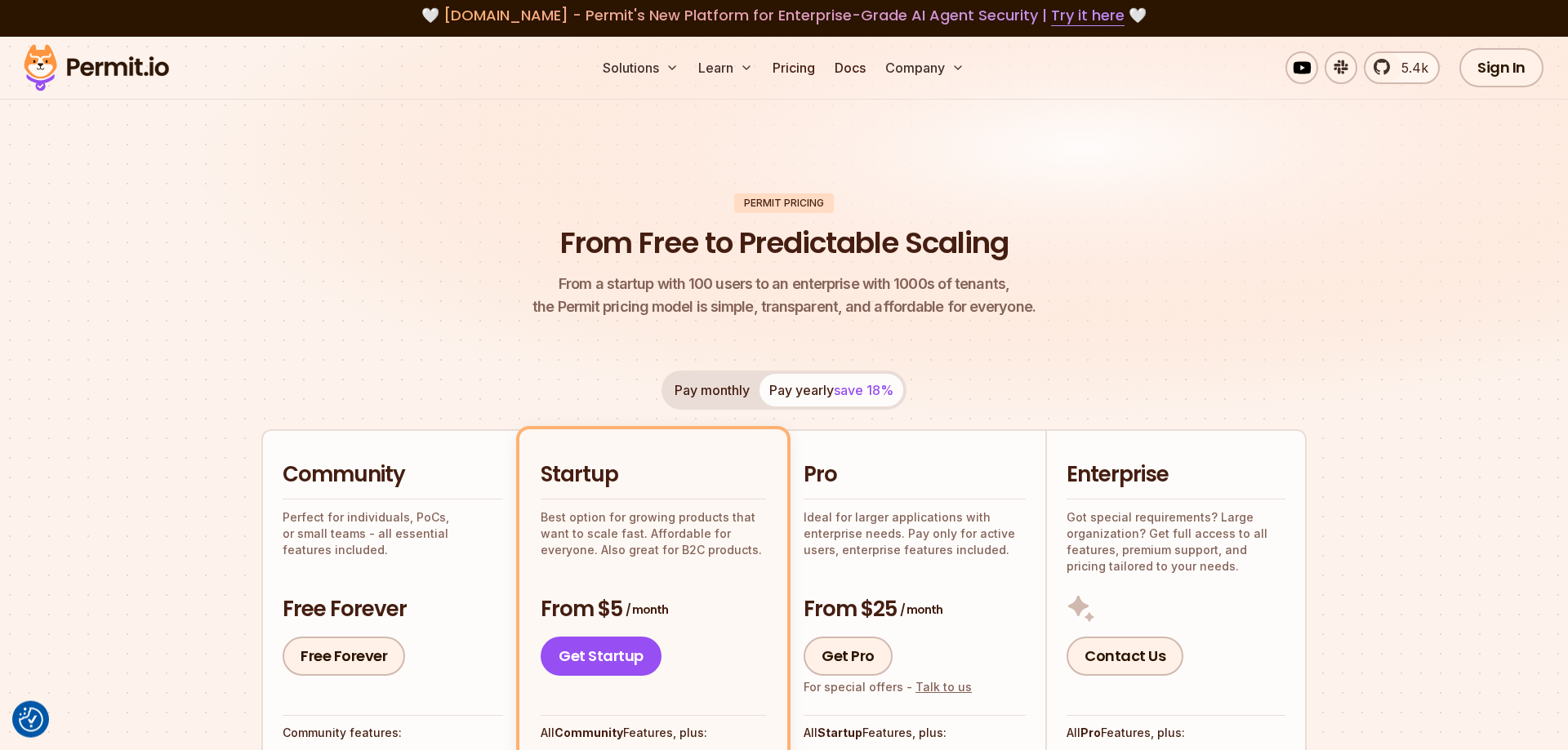
scroll to position [249, 0]
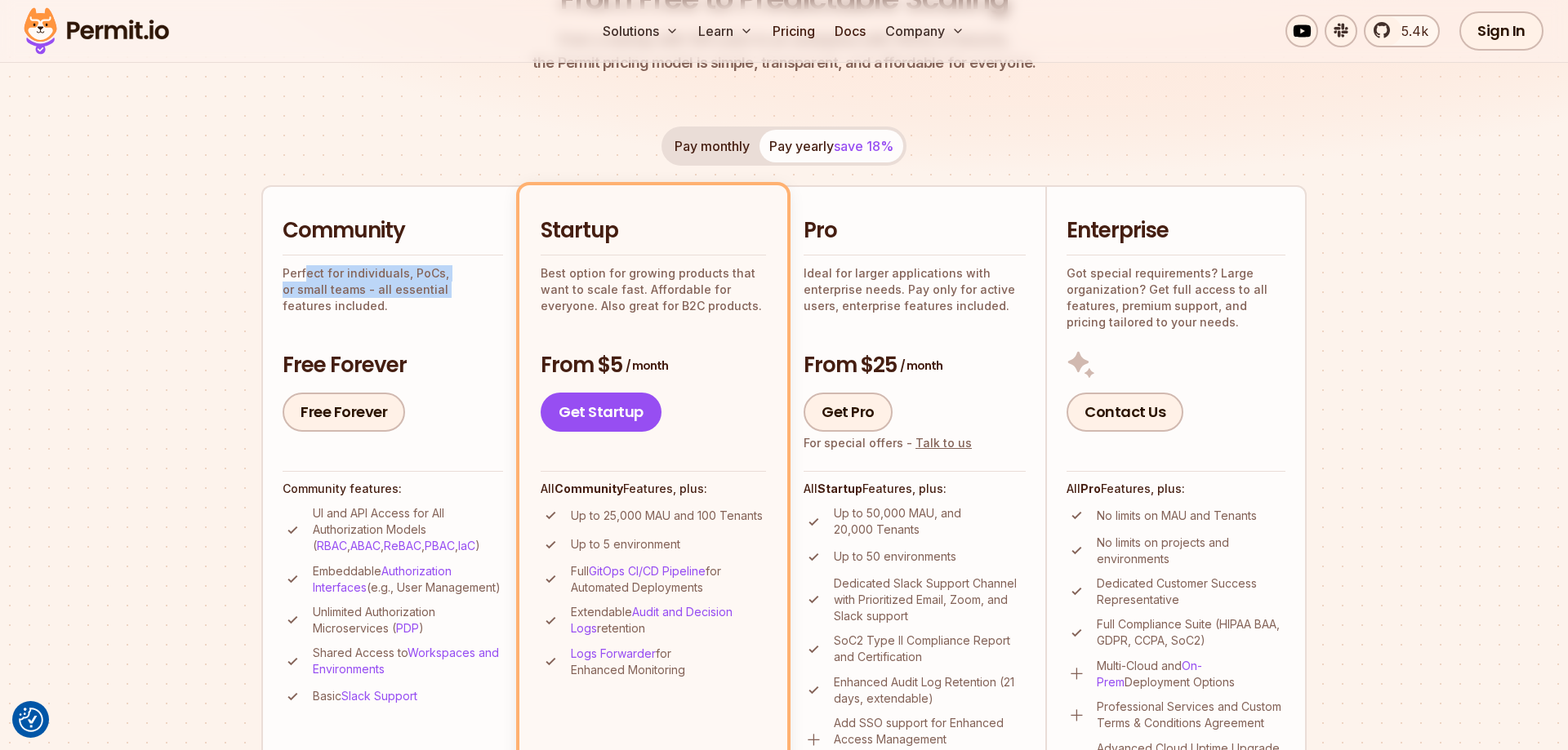
drag, startPoint x: 330, startPoint y: 287, endPoint x: 394, endPoint y: 315, distance: 69.9
click at [394, 309] on div "Community Perfect for individuals, PoCs, or small teams - all essential feature…" at bounding box center [393, 324] width 221 height 215
click at [372, 310] on div "Community Perfect for individuals, PoCs, or small teams - all essential feature…" at bounding box center [393, 324] width 221 height 215
drag, startPoint x: 323, startPoint y: 288, endPoint x: 507, endPoint y: 284, distance: 184.0
click at [507, 284] on li "Community Perfect for individuals, PoCs, or small teams - all essential feature…" at bounding box center [392, 494] width 261 height 618
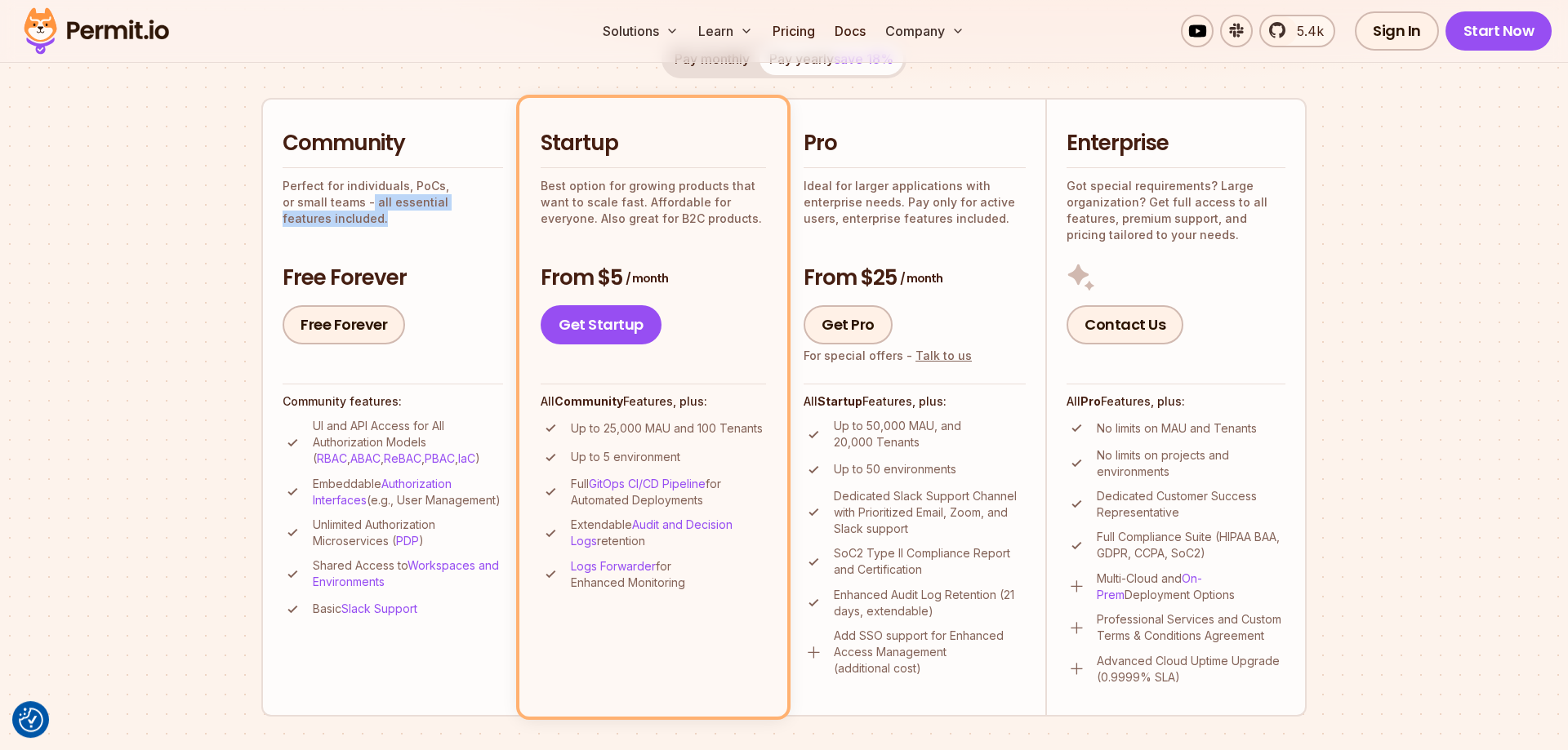
scroll to position [333, 0]
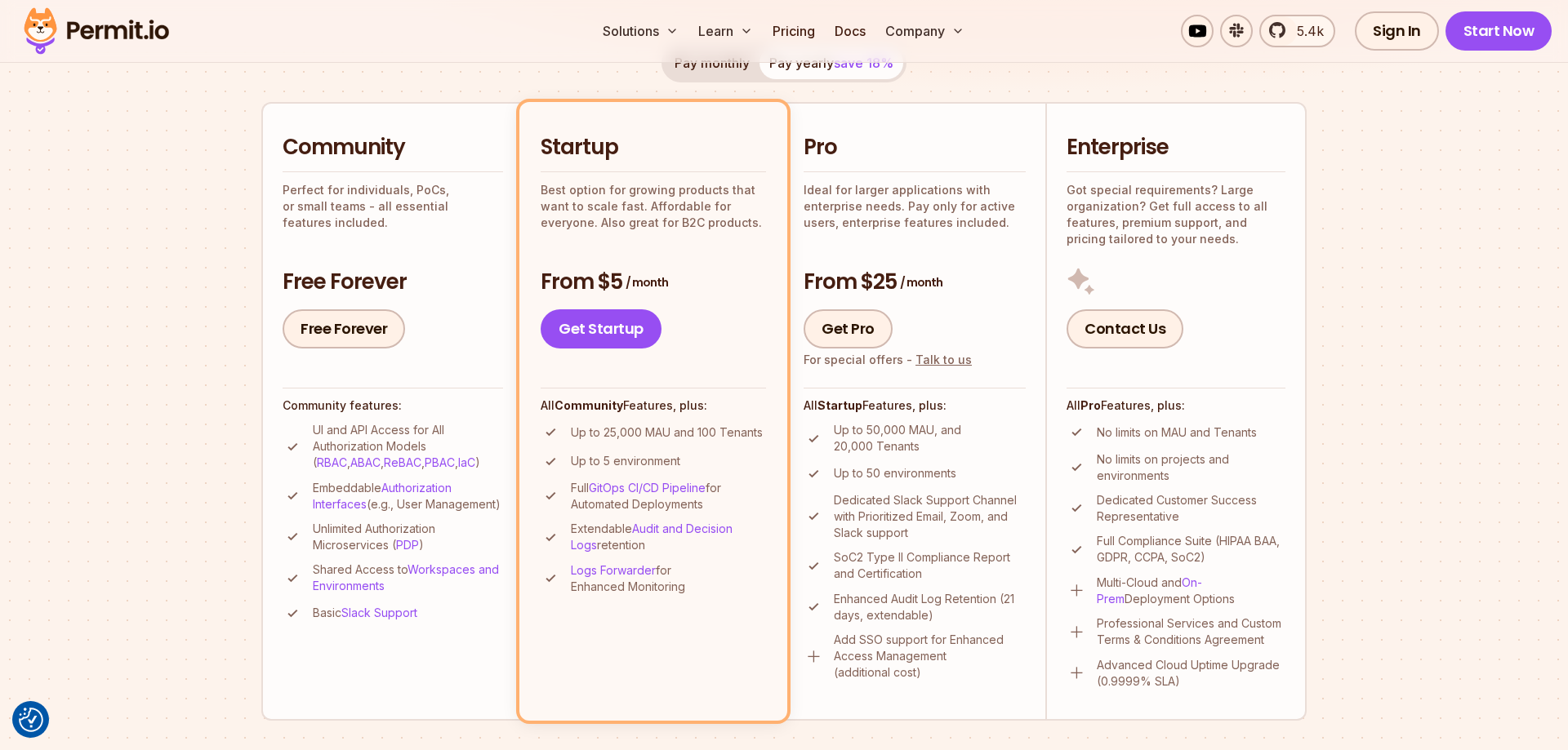
click at [385, 181] on div "Community Perfect for individuals, PoCs, or small teams - all essential feature…" at bounding box center [393, 182] width 221 height 97
click at [333, 224] on div "Community Perfect for individuals, PoCs, or small teams - all essential feature…" at bounding box center [393, 241] width 221 height 215
drag, startPoint x: 289, startPoint y: 138, endPoint x: 490, endPoint y: 214, distance: 214.9
click at [490, 214] on div "Community Perfect for individuals, PoCs, or small teams - all essential feature…" at bounding box center [393, 182] width 221 height 97
drag, startPoint x: 312, startPoint y: 431, endPoint x: 327, endPoint y: 429, distance: 15.1
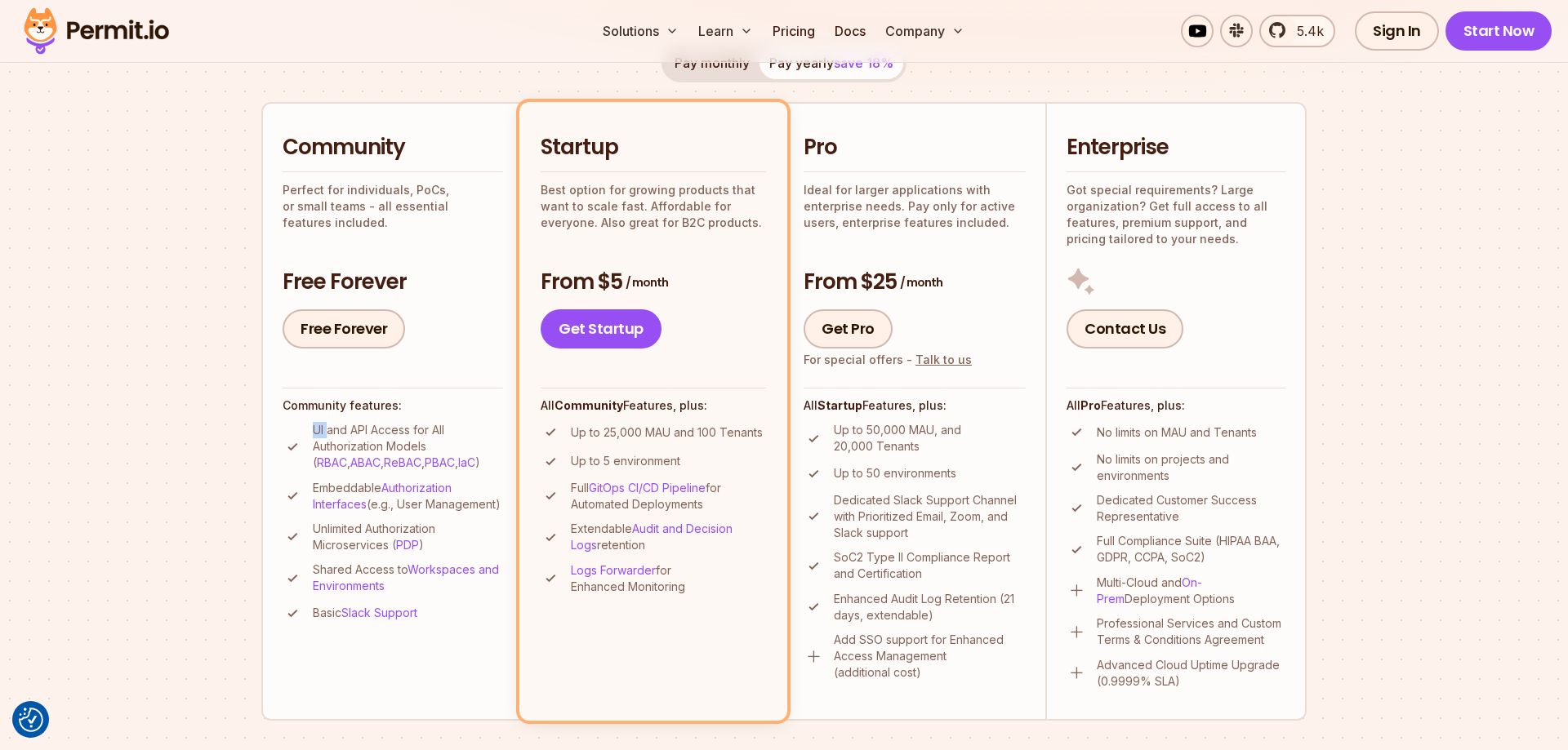
click at [327, 429] on p "UI and API Access for All Authorization Models ( RBAC , ABAC , ReBAC , PBAC , I…" at bounding box center [407, 446] width 190 height 49
click at [1322, 36] on span "5.4k" at bounding box center [1305, 31] width 37 height 20
